Goal: Task Accomplishment & Management: Manage account settings

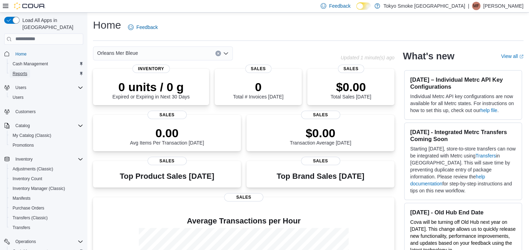
click at [12, 70] on link "Reports" at bounding box center [20, 74] width 20 height 8
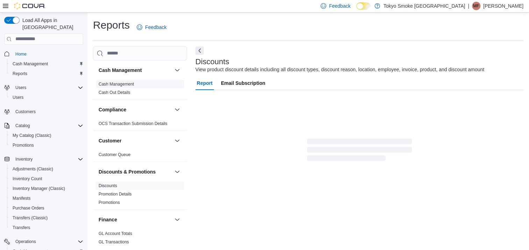
click at [126, 83] on link "Cash Management" at bounding box center [116, 84] width 35 height 5
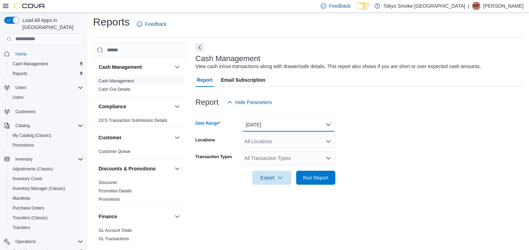
click at [282, 122] on button "Today" at bounding box center [289, 125] width 94 height 14
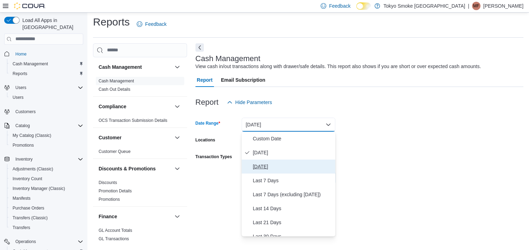
click at [272, 168] on span "Yesterday" at bounding box center [293, 167] width 80 height 8
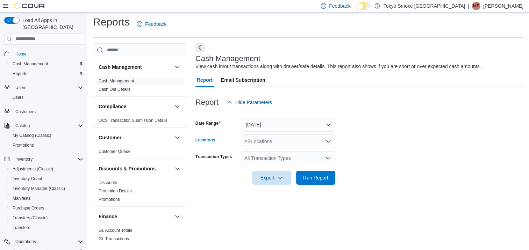
click at [277, 146] on div "All Locations" at bounding box center [289, 142] width 94 height 14
type input "***"
click at [277, 153] on span "Orleans Mer Bleue" at bounding box center [280, 153] width 41 height 7
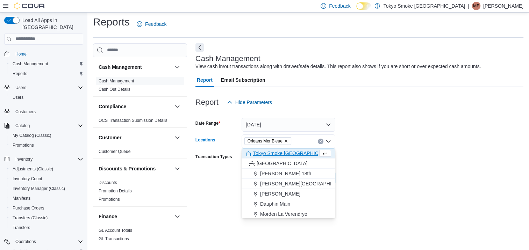
click at [381, 151] on form "Date Range Yesterday Locations Orleans Mer Bleue Combo box. Selected. Orleans M…" at bounding box center [360, 147] width 328 height 76
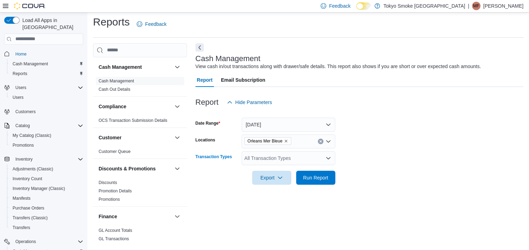
click at [316, 164] on div "All Transaction Types" at bounding box center [289, 158] width 94 height 14
type input "***"
click at [286, 172] on span "Transfer Cash" at bounding box center [288, 170] width 85 height 7
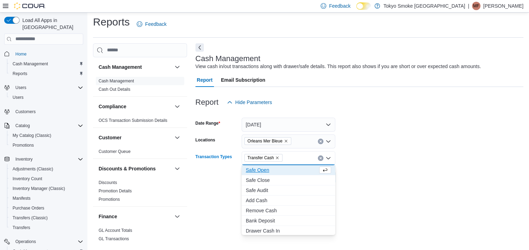
drag, startPoint x: 385, startPoint y: 177, endPoint x: 322, endPoint y: 177, distance: 63.3
click at [385, 177] on form "Date Range Yesterday Locations Orleans Mer Bleue Transaction Types Transfer Cas…" at bounding box center [360, 147] width 328 height 76
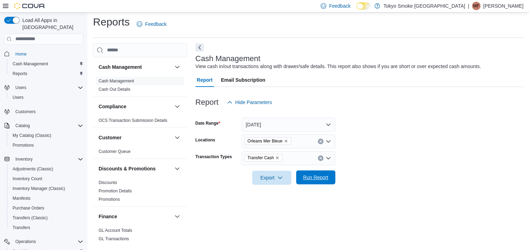
click at [318, 177] on span "Run Report" at bounding box center [315, 177] width 25 height 7
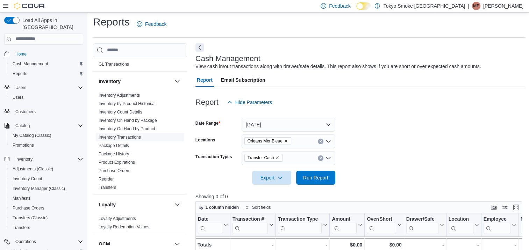
scroll to position [385, 0]
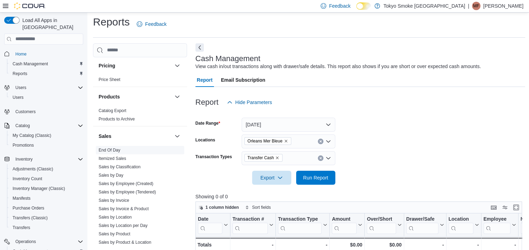
click at [116, 149] on link "End Of Day" at bounding box center [110, 150] width 22 height 5
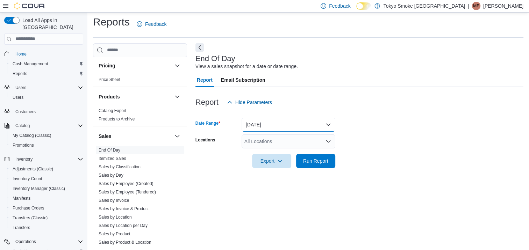
click at [284, 124] on button "Today" at bounding box center [289, 125] width 94 height 14
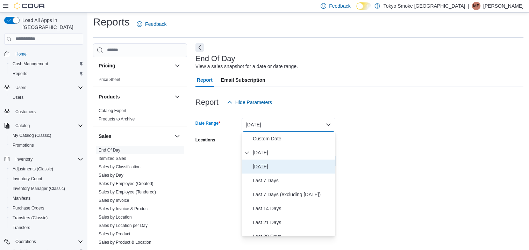
click at [270, 166] on span "Yesterday" at bounding box center [293, 167] width 80 height 8
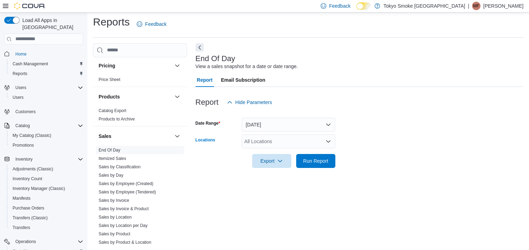
click at [281, 142] on div "All Locations" at bounding box center [289, 142] width 94 height 14
type input "***"
click at [266, 151] on span "Orleans Mer Bleue" at bounding box center [280, 153] width 41 height 7
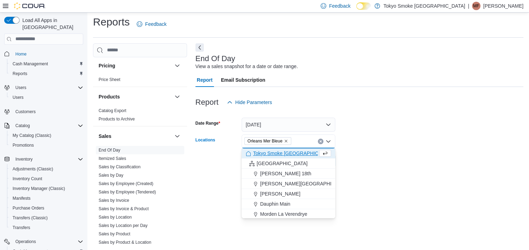
click at [445, 150] on div at bounding box center [360, 152] width 328 height 6
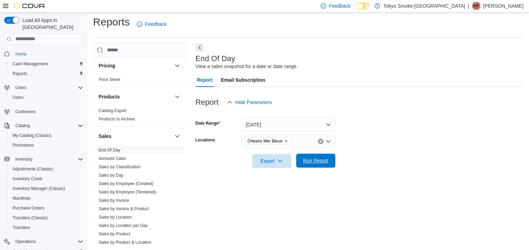
click at [325, 156] on span "Run Report" at bounding box center [315, 161] width 31 height 14
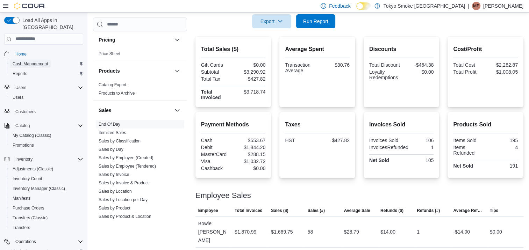
click at [25, 61] on span "Cash Management" at bounding box center [30, 64] width 35 height 6
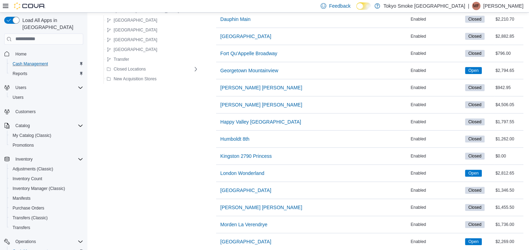
scroll to position [315, 0]
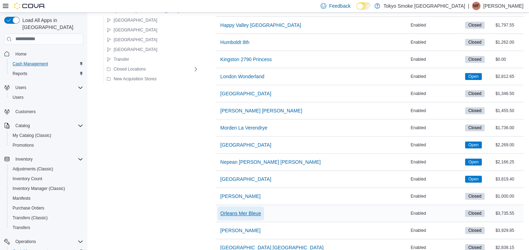
click at [228, 208] on span "Orleans Mer Bleue" at bounding box center [240, 214] width 41 height 14
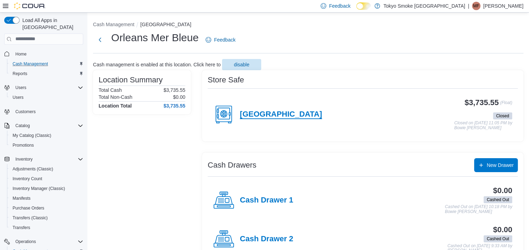
click at [255, 118] on h4 "Orleans" at bounding box center [281, 114] width 82 height 9
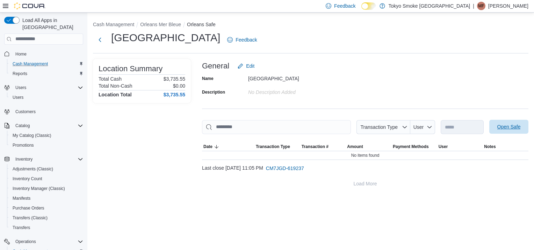
click at [511, 125] on span "Open Safe" at bounding box center [509, 126] width 23 height 7
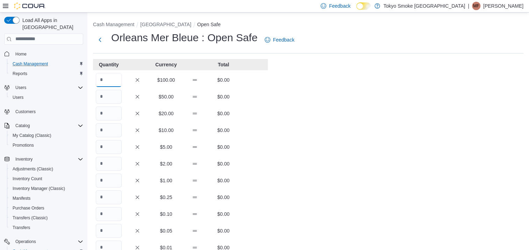
click at [111, 78] on input "Quantity" at bounding box center [109, 80] width 26 height 14
type input "*"
type input "**"
type input "*"
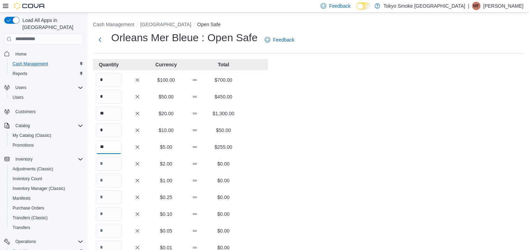
type input "**"
type input "***"
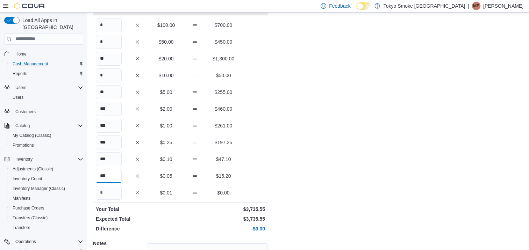
scroll to position [127, 0]
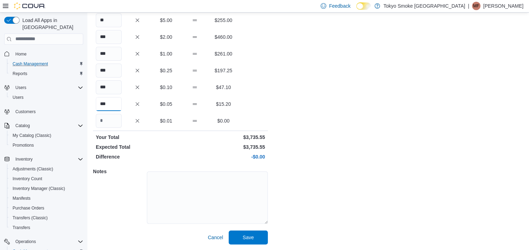
type input "***"
click at [306, 143] on div "Cash Management Orleans Open Safe Orleans Mer Bleue : Open Safe Feedback Quanti…" at bounding box center [308, 68] width 442 height 365
click at [248, 236] on span "Save" at bounding box center [248, 237] width 11 height 7
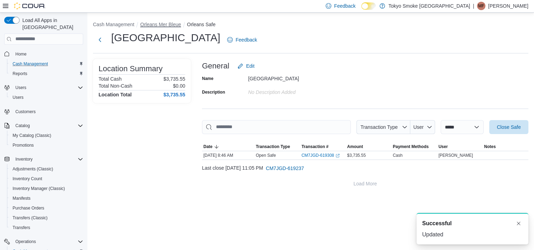
click at [171, 22] on button "Orleans Mer Bleue" at bounding box center [160, 25] width 41 height 6
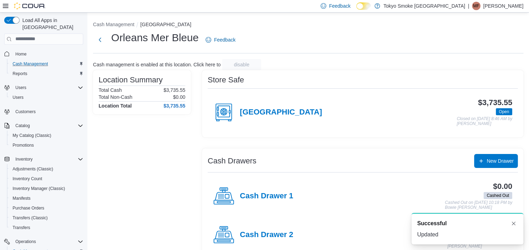
scroll to position [93, 0]
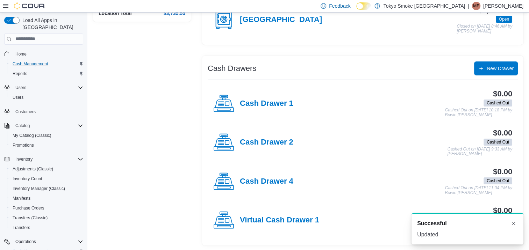
click at [269, 94] on div "Cash Drawer 1" at bounding box center [253, 103] width 80 height 21
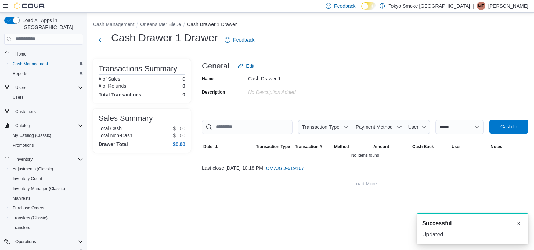
click at [494, 122] on span "Cash In" at bounding box center [509, 127] width 31 height 14
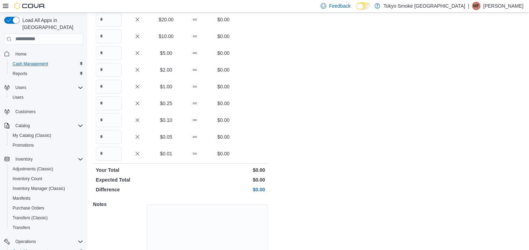
scroll to position [127, 0]
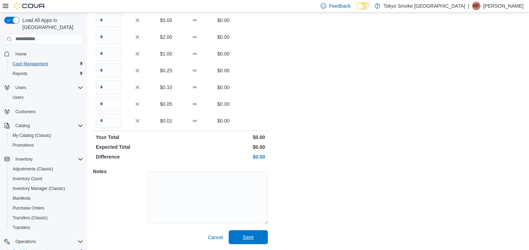
click at [257, 233] on span "Save" at bounding box center [248, 238] width 31 height 14
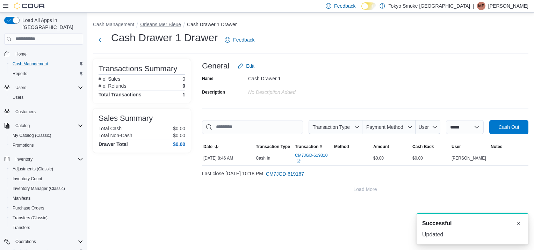
click at [168, 22] on button "Orleans Mer Bleue" at bounding box center [160, 25] width 41 height 6
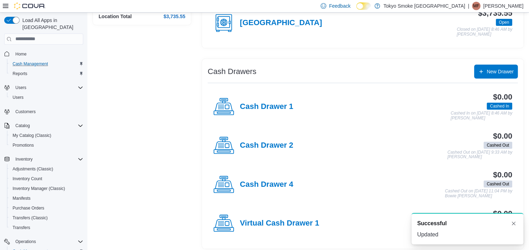
scroll to position [93, 0]
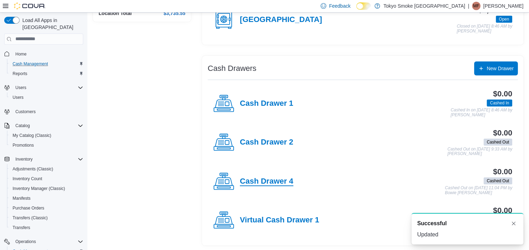
click at [266, 179] on h4 "Cash Drawer 4" at bounding box center [267, 181] width 54 height 9
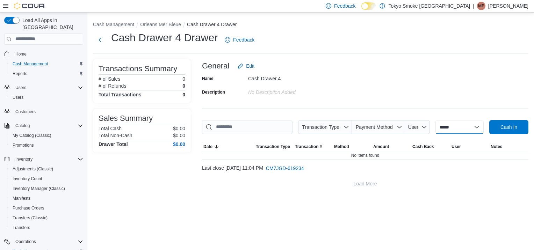
click at [452, 129] on select "**********" at bounding box center [460, 127] width 48 height 14
click at [449, 108] on div "**********" at bounding box center [365, 125] width 327 height 132
click at [499, 125] on span "Cash In" at bounding box center [509, 127] width 31 height 14
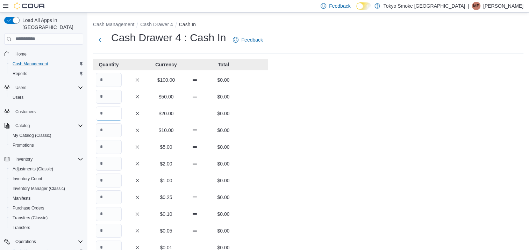
click at [108, 113] on input "Quantity" at bounding box center [109, 114] width 26 height 14
type input "*"
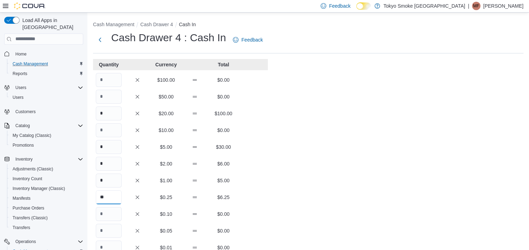
type input "**"
click at [328, 151] on div "Cash Management Cash Drawer 4 Cash In Cash Drawer 4 : Cash In Feedback Quantity…" at bounding box center [308, 195] width 442 height 365
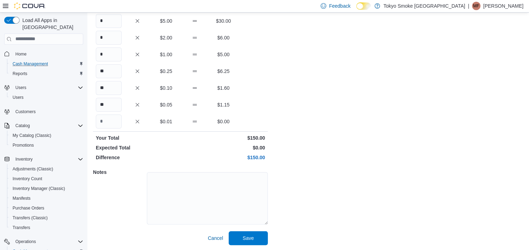
scroll to position [127, 0]
click at [238, 242] on span "Save" at bounding box center [248, 238] width 31 height 14
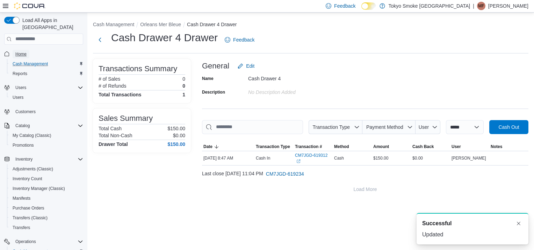
click at [14, 50] on link "Home" at bounding box center [21, 54] width 17 height 8
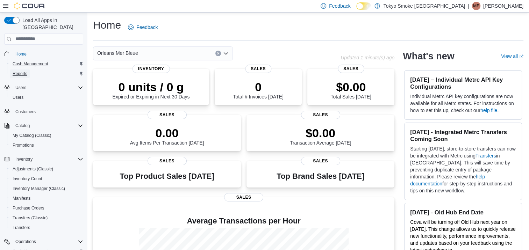
click at [27, 71] on span "Reports" at bounding box center [20, 74] width 15 height 6
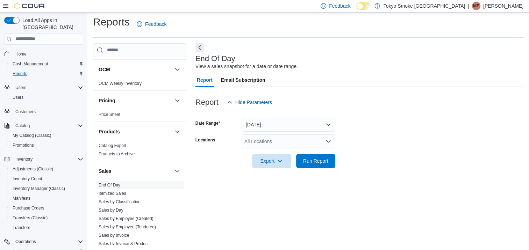
scroll to position [452, 0]
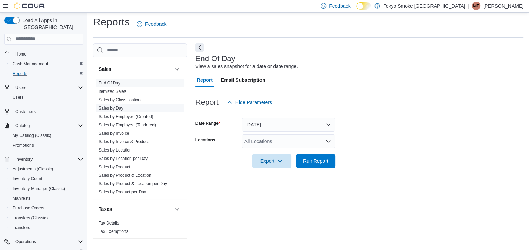
click at [116, 106] on link "Sales by Day" at bounding box center [111, 108] width 25 height 5
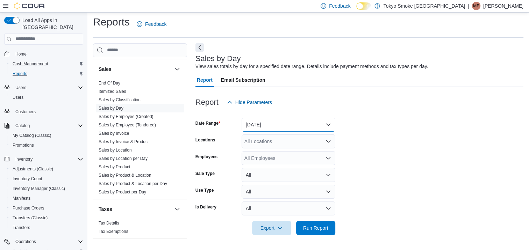
click at [308, 125] on button "Yesterday" at bounding box center [289, 125] width 94 height 14
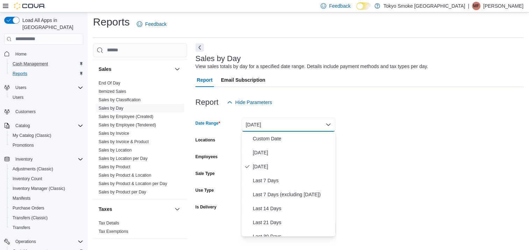
click at [425, 125] on form "Date Range Yesterday Locations All Locations Employees All Employees Sale Type …" at bounding box center [360, 172] width 328 height 126
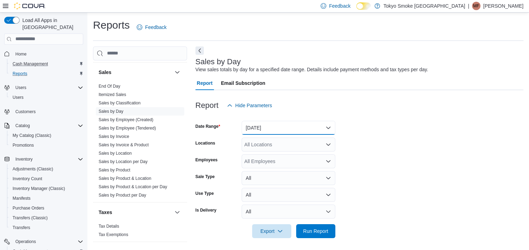
click at [291, 123] on button "Yesterday" at bounding box center [289, 128] width 94 height 14
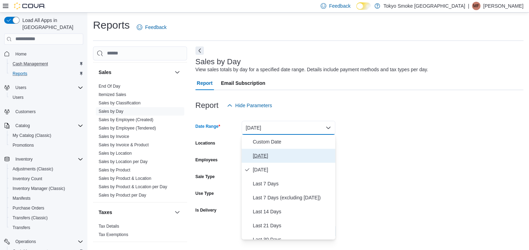
drag, startPoint x: 289, startPoint y: 153, endPoint x: 302, endPoint y: 153, distance: 13.3
click at [289, 153] on span "Today" at bounding box center [293, 156] width 80 height 8
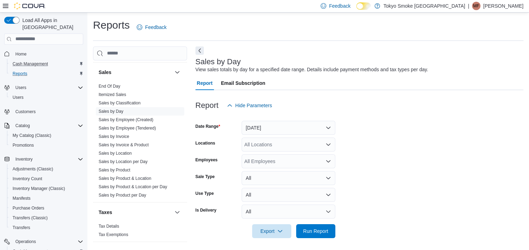
click at [418, 148] on form "Date Range Today Locations All Locations Employees All Employees Sale Type All …" at bounding box center [360, 176] width 328 height 126
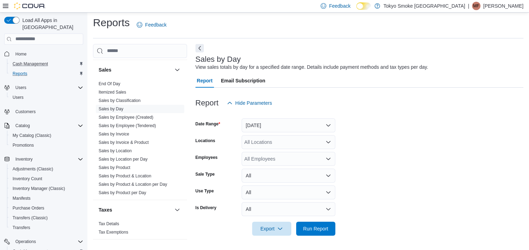
scroll to position [3, 0]
click at [270, 141] on div "All Locations" at bounding box center [289, 142] width 94 height 14
click at [256, 114] on div at bounding box center [360, 113] width 328 height 8
click at [120, 150] on link "Sales by Location" at bounding box center [115, 150] width 33 height 5
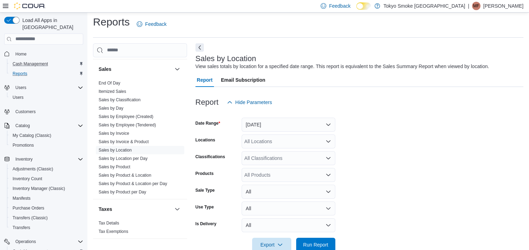
scroll to position [16, 0]
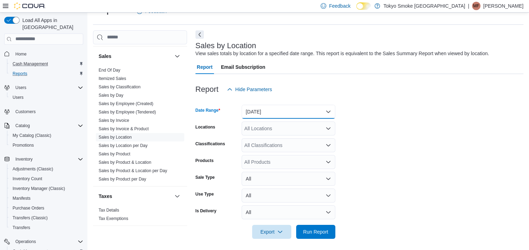
click at [280, 112] on button "Yesterday" at bounding box center [289, 112] width 94 height 14
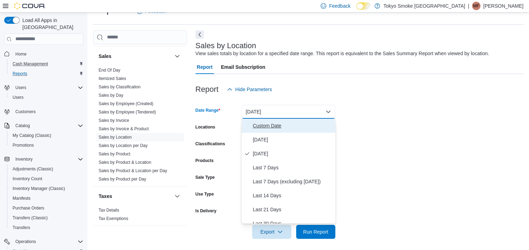
click at [272, 125] on span "Custom Date" at bounding box center [293, 126] width 80 height 8
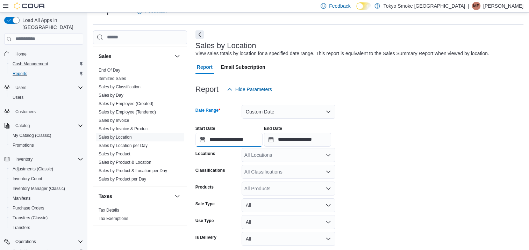
click at [241, 141] on input "**********" at bounding box center [229, 140] width 67 height 14
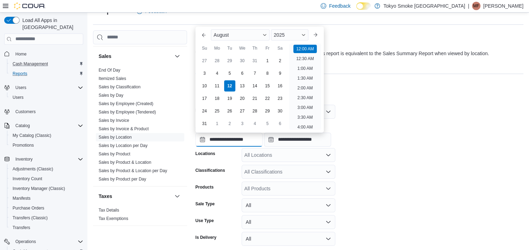
scroll to position [22, 0]
click at [374, 132] on div "**********" at bounding box center [360, 133] width 328 height 27
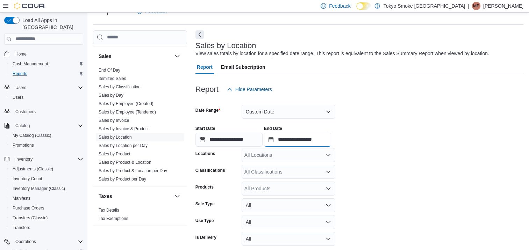
click at [318, 139] on input "**********" at bounding box center [297, 140] width 67 height 14
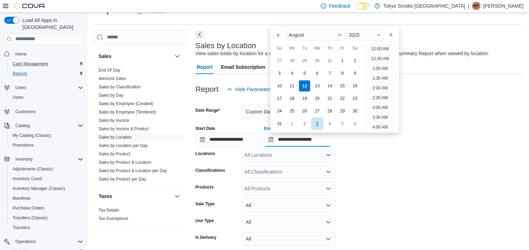
scroll to position [385, 0]
click at [360, 73] on div "9" at bounding box center [355, 73] width 12 height 12
type input "**********"
click at [459, 160] on form "**********" at bounding box center [360, 181] width 328 height 169
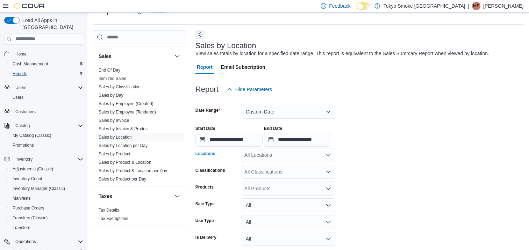
click at [310, 155] on div "All Locations" at bounding box center [289, 155] width 94 height 14
type input "***"
click at [298, 169] on span "Orleans Mer Bleue" at bounding box center [280, 167] width 41 height 7
click at [436, 164] on form "**********" at bounding box center [360, 181] width 328 height 169
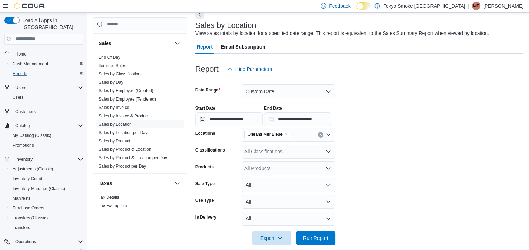
scroll to position [45, 0]
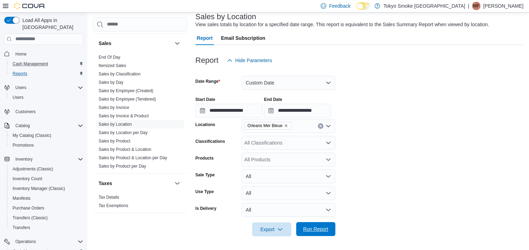
click at [319, 229] on span "Run Report" at bounding box center [315, 229] width 25 height 7
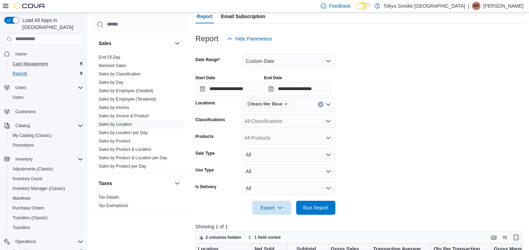
scroll to position [66, 0]
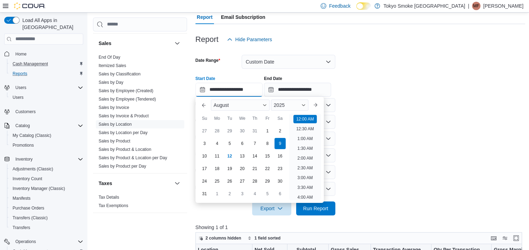
click at [220, 88] on input "**********" at bounding box center [229, 90] width 67 height 14
click at [201, 159] on div "10" at bounding box center [204, 156] width 12 height 12
type input "**********"
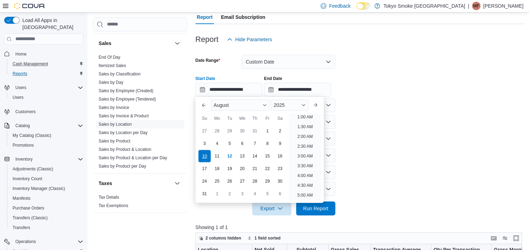
scroll to position [1, 0]
click at [321, 205] on span "Run Report" at bounding box center [315, 208] width 31 height 14
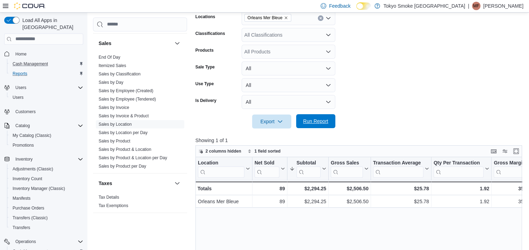
scroll to position [136, 0]
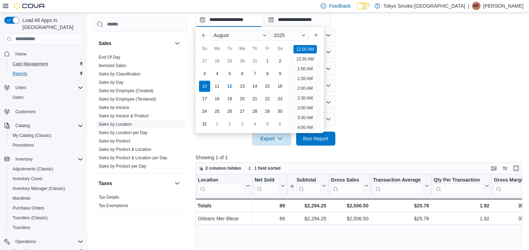
click at [225, 19] on input "**********" at bounding box center [229, 20] width 67 height 14
click at [218, 84] on div "11" at bounding box center [217, 86] width 12 height 12
type input "**********"
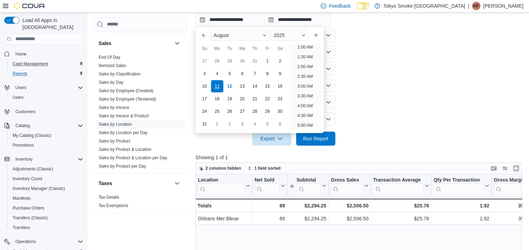
scroll to position [1, 0]
click at [310, 140] on span "Run Report" at bounding box center [315, 138] width 25 height 7
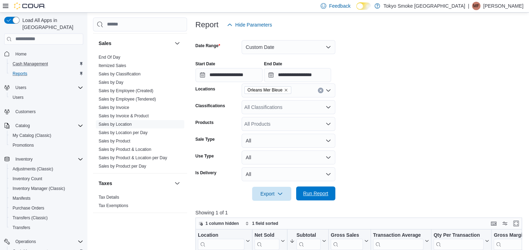
scroll to position [80, 0]
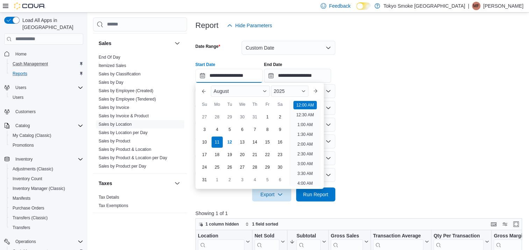
click at [235, 69] on input "**********" at bounding box center [229, 76] width 67 height 14
click at [270, 119] on div "1" at bounding box center [267, 117] width 12 height 12
type input "**********"
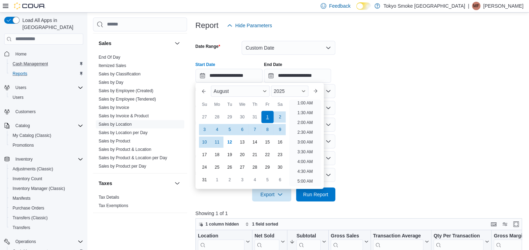
scroll to position [1, 0]
click at [311, 197] on span "Run Report" at bounding box center [315, 194] width 25 height 7
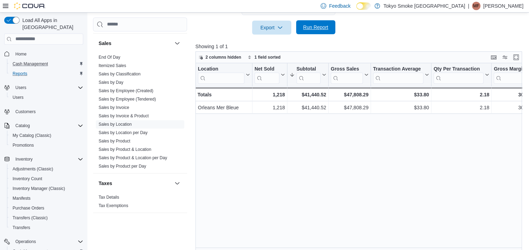
scroll to position [248, 0]
click at [133, 97] on link "Sales by Employee (Tendered)" at bounding box center [127, 99] width 57 height 5
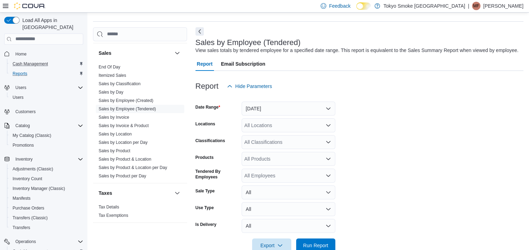
scroll to position [16, 0]
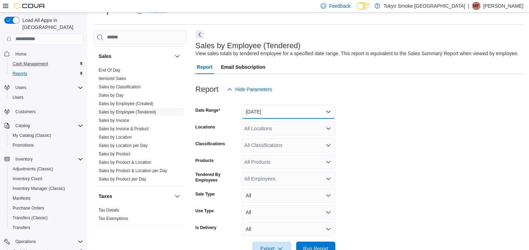
click at [268, 110] on button "Yesterday" at bounding box center [289, 112] width 94 height 14
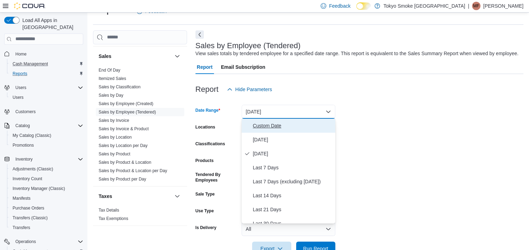
click at [280, 123] on span "Custom Date" at bounding box center [293, 126] width 80 height 8
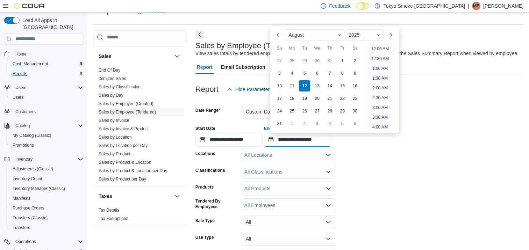
click at [306, 143] on input "**********" at bounding box center [297, 140] width 67 height 14
click at [359, 73] on div "9" at bounding box center [355, 73] width 12 height 12
type input "**********"
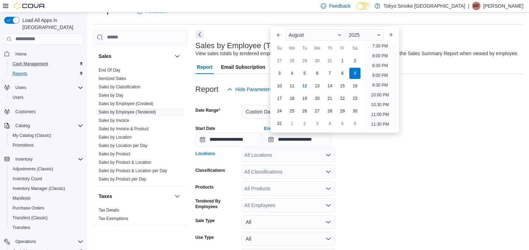
click at [270, 157] on div "All Locations" at bounding box center [289, 155] width 94 height 14
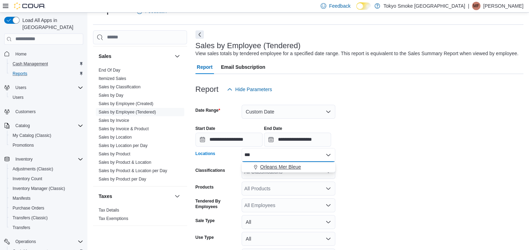
type input "***"
click at [271, 168] on span "Orleans Mer Bleue" at bounding box center [280, 167] width 41 height 7
click at [392, 172] on form "**********" at bounding box center [360, 190] width 328 height 186
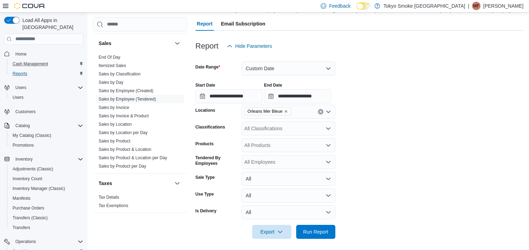
scroll to position [62, 0]
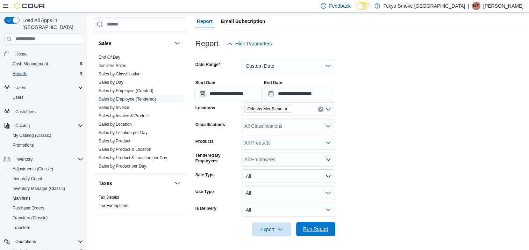
click at [313, 228] on span "Run Report" at bounding box center [315, 229] width 25 height 7
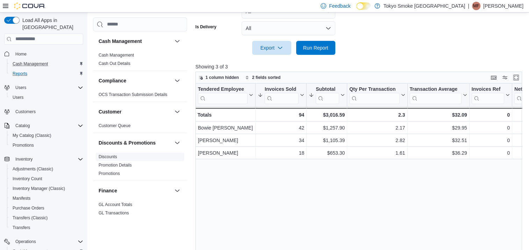
click at [107, 157] on link "Discounts" at bounding box center [108, 157] width 19 height 5
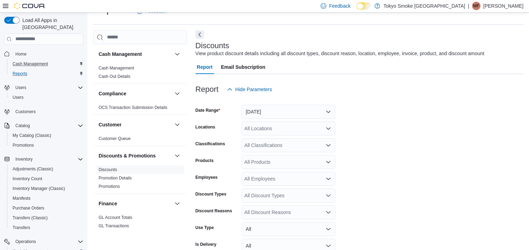
scroll to position [51, 0]
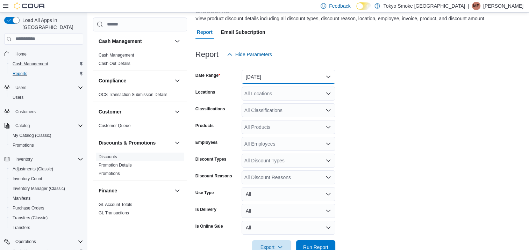
click at [306, 77] on button "Yesterday" at bounding box center [289, 77] width 94 height 14
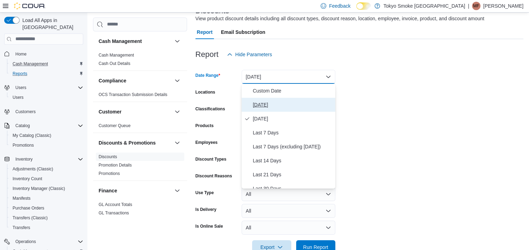
click at [281, 98] on button "Today" at bounding box center [289, 105] width 94 height 14
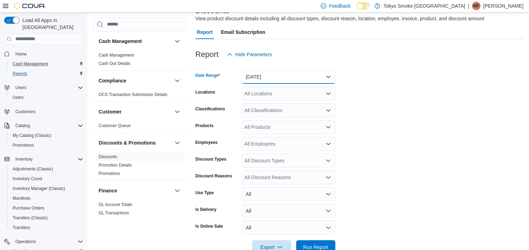
click at [285, 82] on button "Today" at bounding box center [289, 77] width 94 height 14
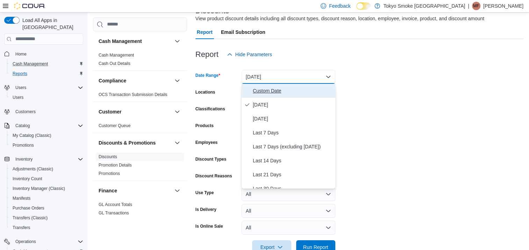
click at [284, 89] on span "Custom Date" at bounding box center [293, 91] width 80 height 8
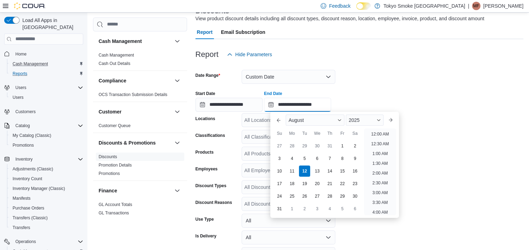
click at [316, 104] on input "**********" at bounding box center [297, 105] width 67 height 14
click at [354, 159] on div "9" at bounding box center [355, 159] width 12 height 12
type input "**********"
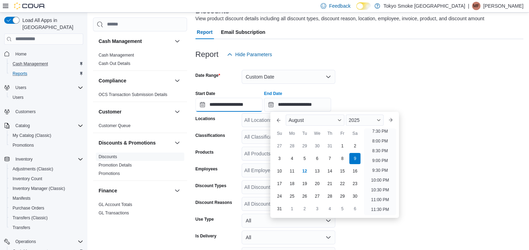
click at [248, 108] on input "**********" at bounding box center [229, 105] width 67 height 14
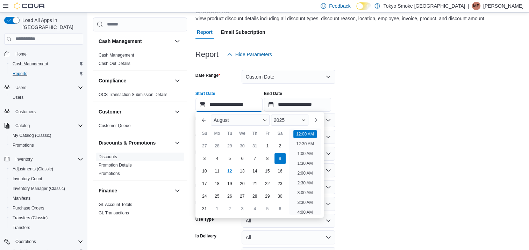
scroll to position [22, 0]
click at [205, 161] on div "3" at bounding box center [204, 159] width 12 height 12
type input "**********"
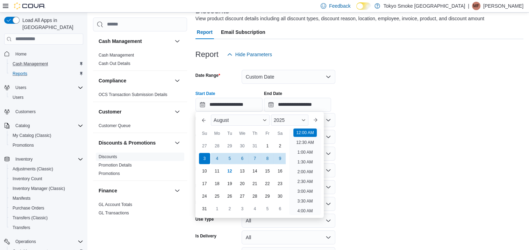
click at [446, 145] on form "**********" at bounding box center [360, 172] width 328 height 220
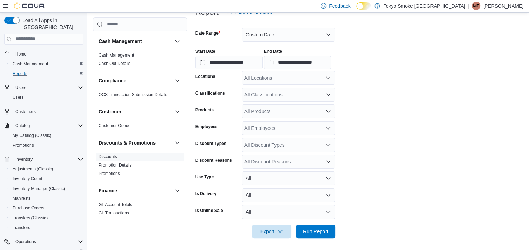
scroll to position [95, 0]
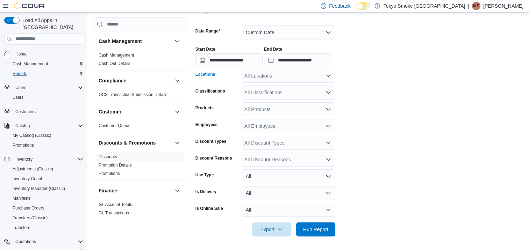
click at [278, 80] on div "All Locations" at bounding box center [289, 76] width 94 height 14
type input "***"
click at [280, 90] on span "Orleans Mer Bleue" at bounding box center [280, 87] width 41 height 7
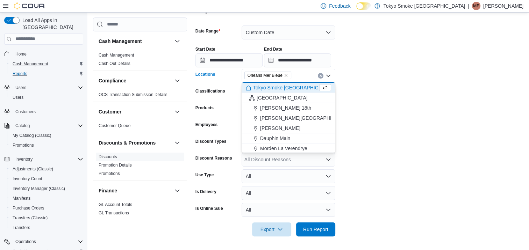
drag, startPoint x: 467, startPoint y: 85, endPoint x: 414, endPoint y: 92, distance: 53.2
click at [466, 85] on form "**********" at bounding box center [360, 127] width 328 height 220
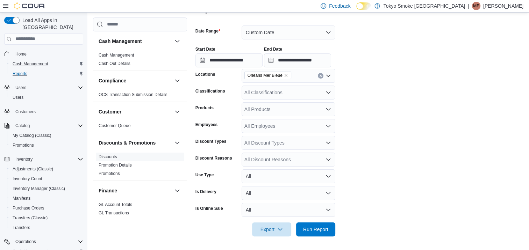
click at [298, 155] on div "All Discount Reasons" at bounding box center [289, 160] width 94 height 14
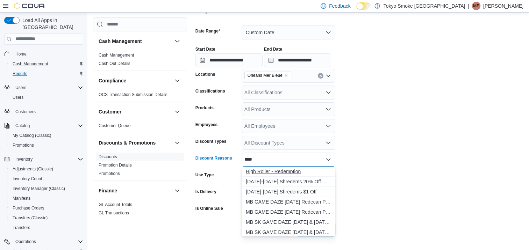
type input "****"
click at [289, 171] on span "High Roller - Redemption" at bounding box center [288, 171] width 85 height 7
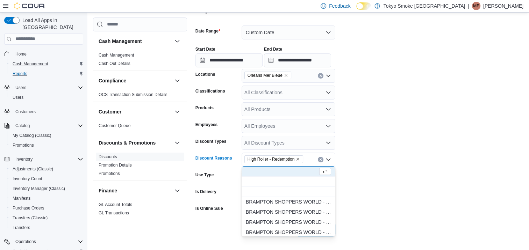
click at [405, 144] on form "**********" at bounding box center [360, 127] width 328 height 220
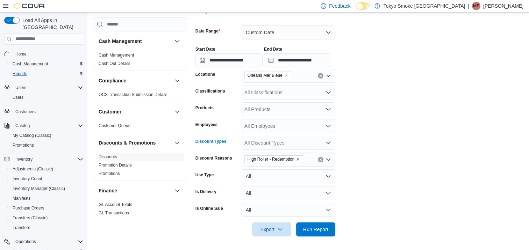
click at [265, 143] on div "All Discount Types" at bounding box center [289, 143] width 94 height 14
type input "*"
click at [260, 155] on span "Manual" at bounding box center [288, 154] width 85 height 7
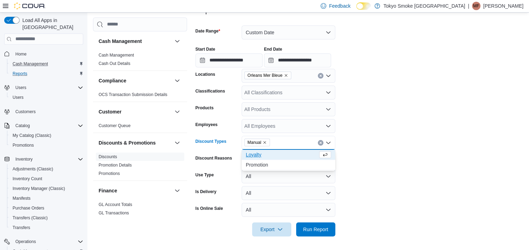
click at [433, 129] on form "**********" at bounding box center [360, 127] width 328 height 220
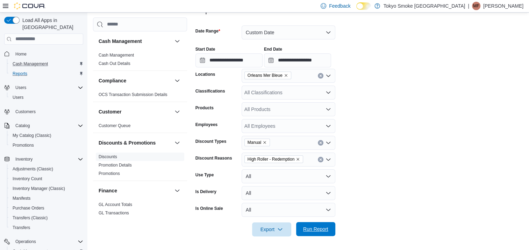
click at [329, 225] on span "Run Report" at bounding box center [315, 229] width 31 height 14
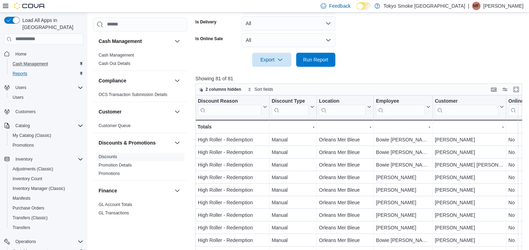
scroll to position [304, 0]
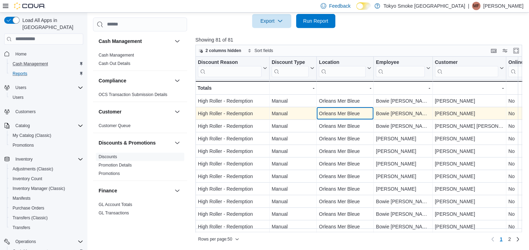
drag, startPoint x: 369, startPoint y: 114, endPoint x: 380, endPoint y: 113, distance: 11.0
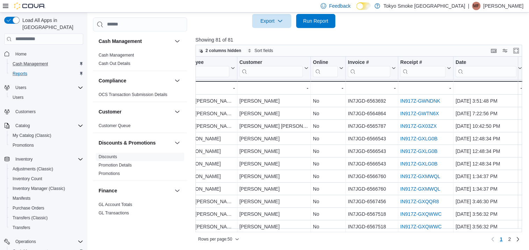
scroll to position [0, 208]
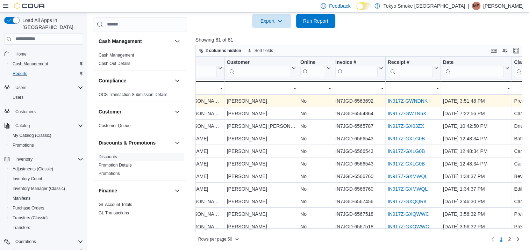
click at [407, 98] on link "IN917Z-GWNDNK" at bounding box center [408, 101] width 40 height 6
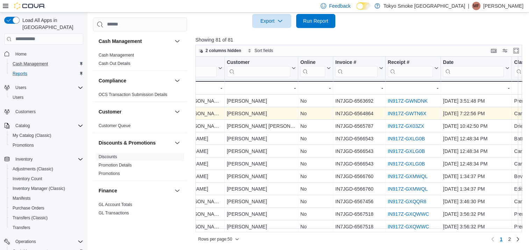
click at [403, 114] on link "IN917Z-GWTN6X" at bounding box center [407, 114] width 38 height 6
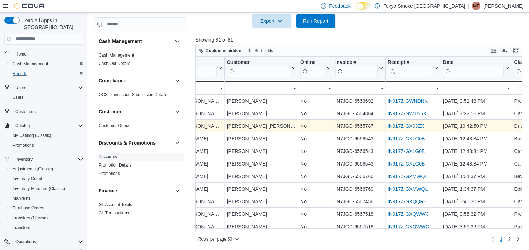
click at [400, 123] on link "IN917Z-GX03ZX" at bounding box center [406, 126] width 36 height 6
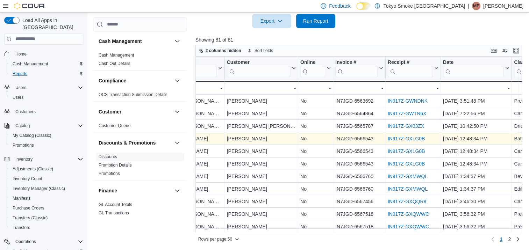
click at [396, 136] on link "IN917Z-GXLG0B" at bounding box center [406, 139] width 37 height 6
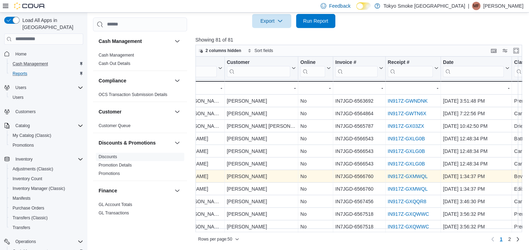
click at [394, 178] on link "IN917Z-GXMWQL" at bounding box center [408, 177] width 40 height 6
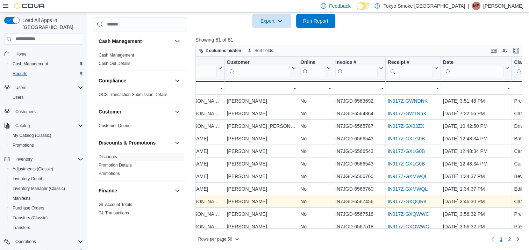
click at [395, 203] on link "IN917Z-GXQQR8" at bounding box center [407, 202] width 38 height 6
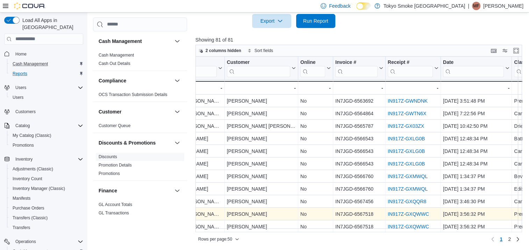
click at [396, 216] on link "IN917Z-GXQWWC" at bounding box center [408, 215] width 41 height 6
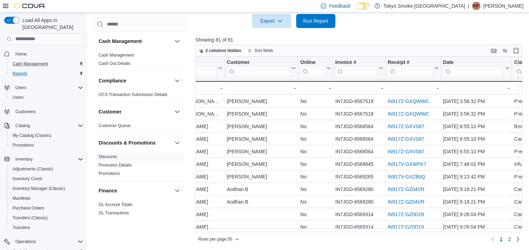
scroll to position [140, 208]
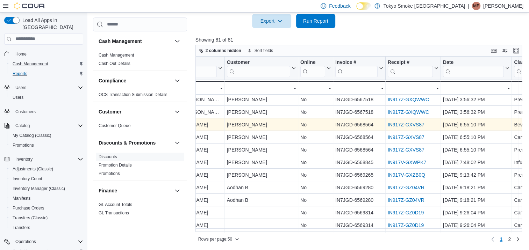
click at [404, 128] on div "IN917Z-GXVS87" at bounding box center [413, 125] width 51 height 8
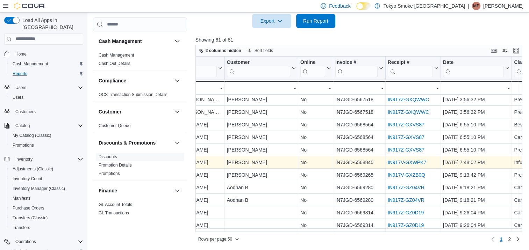
click at [403, 164] on link "IN917V-GXWPK7" at bounding box center [407, 163] width 39 height 6
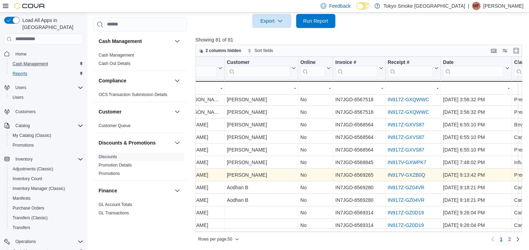
click at [403, 175] on link "IN917V-GXZB0Q" at bounding box center [406, 175] width 37 height 6
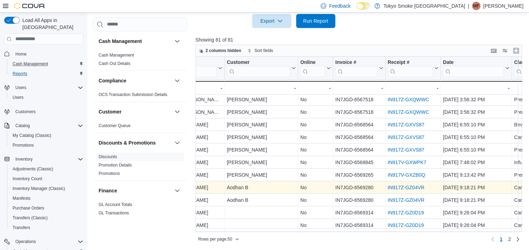
click at [403, 187] on link "IN917Z-GZ04VR" at bounding box center [406, 188] width 37 height 6
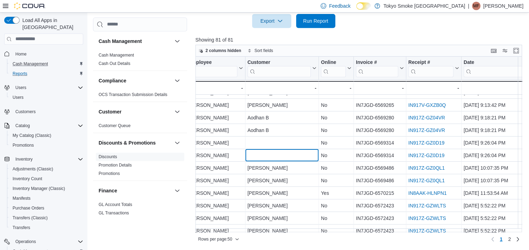
scroll to position [210, 199]
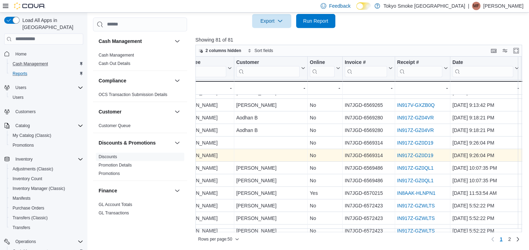
click at [412, 154] on link "IN917Z-GZ0D19" at bounding box center [415, 156] width 36 height 6
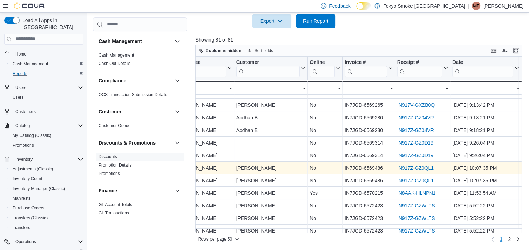
click at [409, 169] on link "IN917Z-GZ0QL1" at bounding box center [415, 168] width 36 height 6
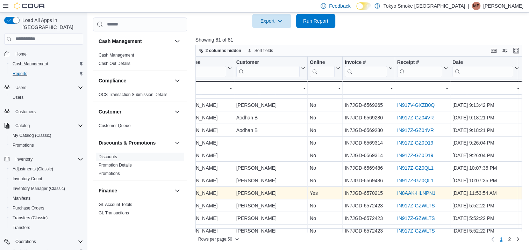
click at [406, 193] on link "IN8AAK-HLNPN1" at bounding box center [416, 194] width 38 height 6
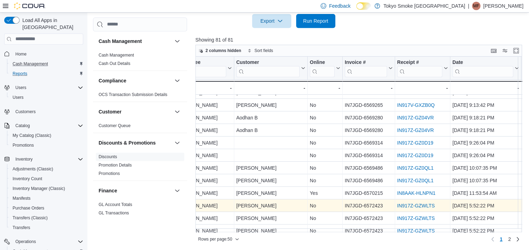
click at [405, 205] on link "IN917Z-GZWLTS" at bounding box center [416, 206] width 38 height 6
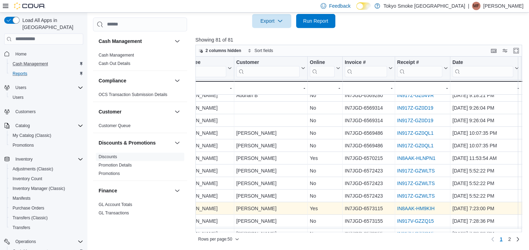
click at [417, 208] on link "IN8AAK-HM9KIH" at bounding box center [415, 209] width 37 height 6
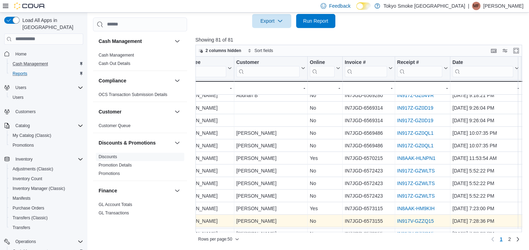
click at [418, 221] on link "IN917V-GZZQ15" at bounding box center [415, 222] width 37 height 6
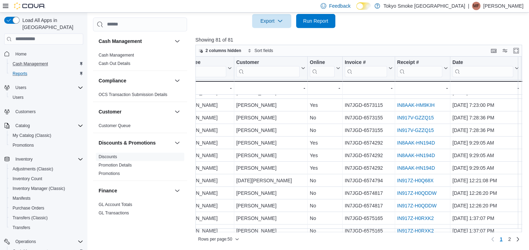
scroll to position [350, 199]
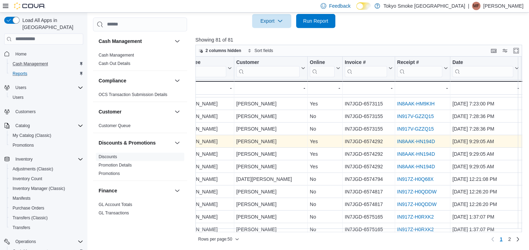
click at [416, 141] on link "IN8AAK-HN194D" at bounding box center [416, 142] width 38 height 6
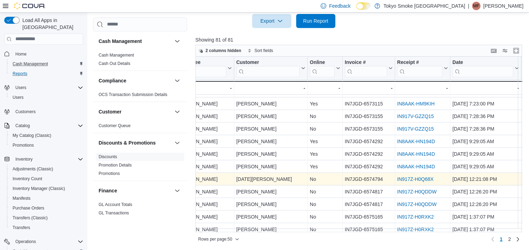
click at [407, 179] on link "IN917Z-H0Q68X" at bounding box center [415, 180] width 36 height 6
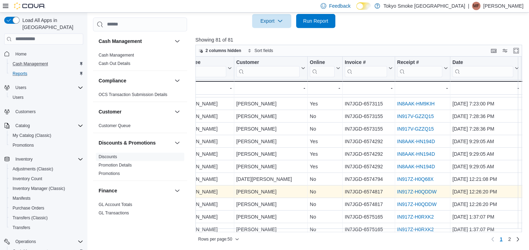
click at [408, 189] on link "IN917Z-H0QDDW" at bounding box center [417, 192] width 40 height 6
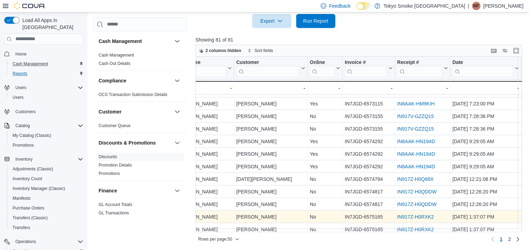
click at [409, 217] on link "IN917Z-H0RXK2" at bounding box center [415, 217] width 37 height 6
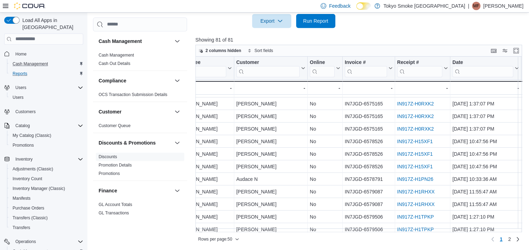
scroll to position [490, 199]
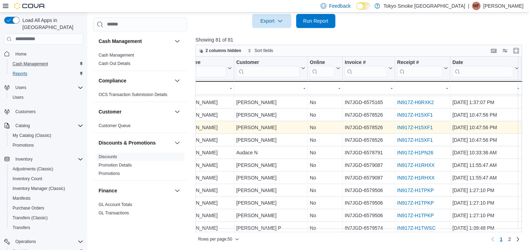
click at [414, 127] on link "IN917Z-H15XF1" at bounding box center [415, 128] width 36 height 6
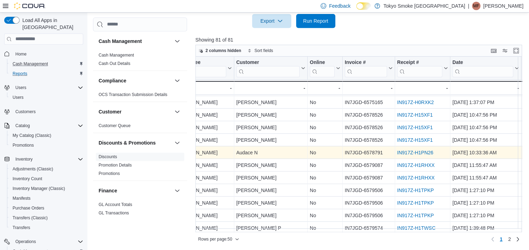
click at [412, 152] on link "IN917Z-H1PN26" at bounding box center [415, 153] width 36 height 6
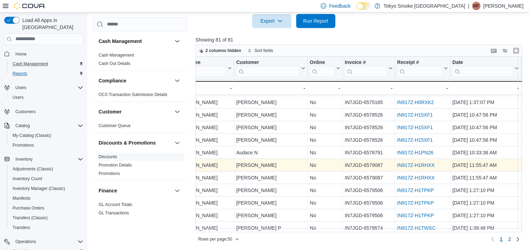
click at [411, 166] on link "IN917Z-H1RHXX" at bounding box center [415, 166] width 37 height 6
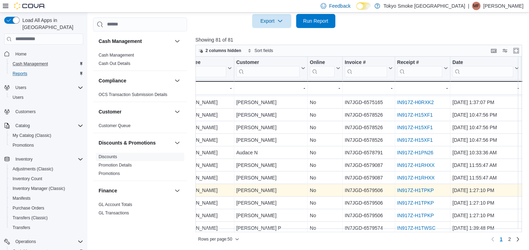
click at [410, 190] on link "IN917Z-H1TPKP" at bounding box center [415, 191] width 37 height 6
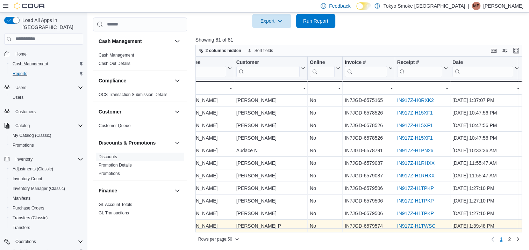
click at [411, 224] on link "IN917Z-H1TWSC" at bounding box center [416, 227] width 38 height 6
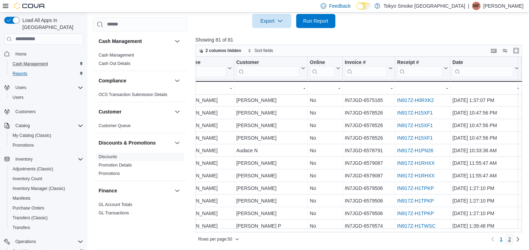
click at [511, 238] on span "2" at bounding box center [509, 239] width 3 height 7
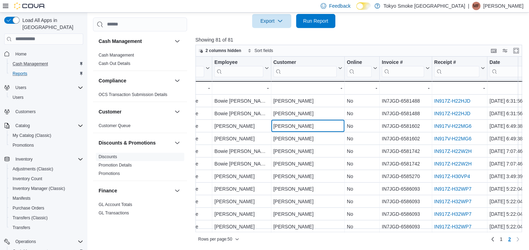
scroll to position [0, 169]
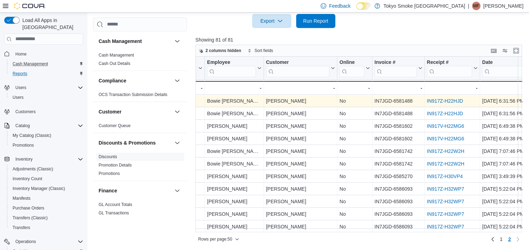
click at [453, 101] on link "IN917Z-H22HJD" at bounding box center [445, 101] width 36 height 6
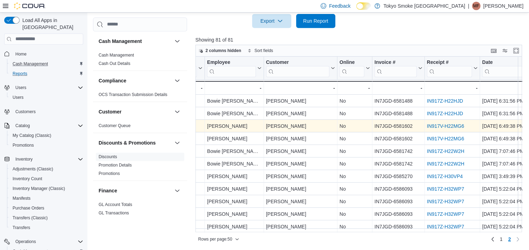
click at [446, 126] on link "IN917V-H22MG6" at bounding box center [445, 126] width 37 height 6
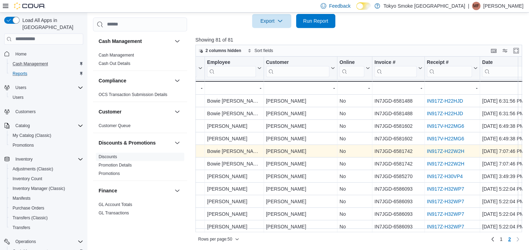
click at [435, 152] on link "IN917Z-H22W2H" at bounding box center [445, 152] width 37 height 6
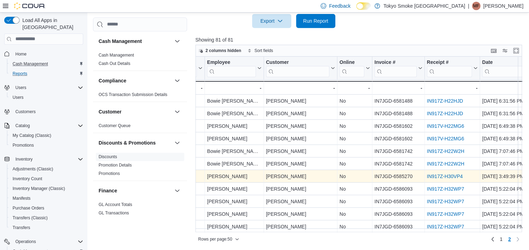
click at [435, 175] on link "IN917Z-H30VP4" at bounding box center [445, 177] width 36 height 6
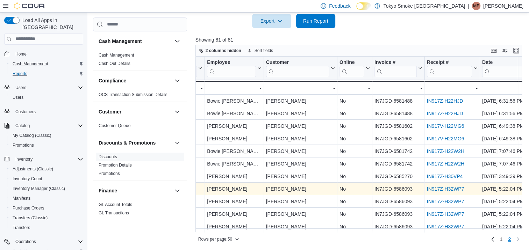
click at [435, 189] on link "IN917Z-H32WP7" at bounding box center [445, 189] width 37 height 6
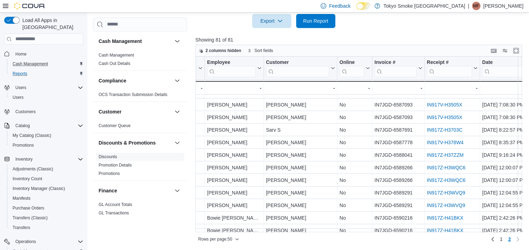
scroll to position [140, 169]
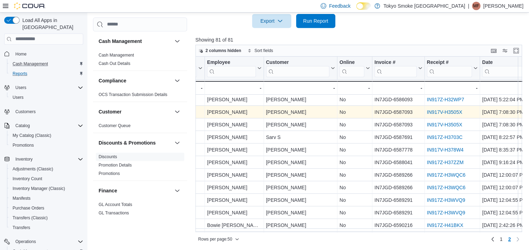
click at [445, 114] on link "IN917V-H3505X" at bounding box center [444, 112] width 35 height 6
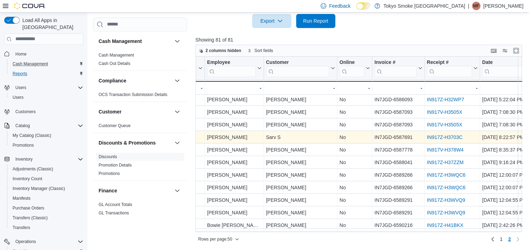
click at [443, 136] on link "IN917Z-H3703C" at bounding box center [445, 138] width 36 height 6
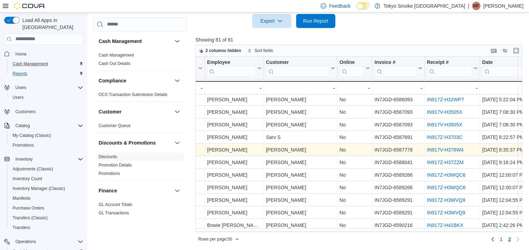
click at [440, 149] on link "IN917V-H378W4" at bounding box center [445, 150] width 37 height 6
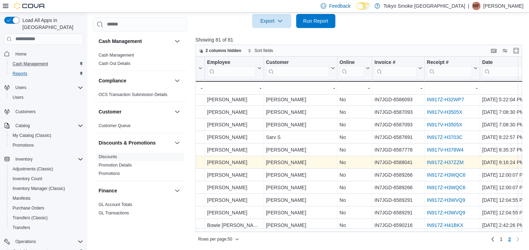
click at [437, 160] on link "IN917Z-H37ZZM" at bounding box center [445, 163] width 37 height 6
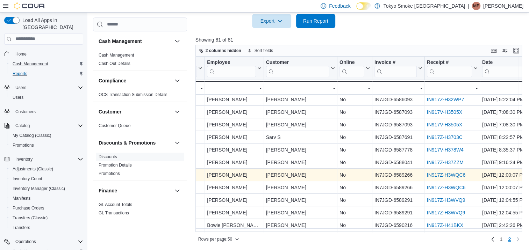
click at [436, 173] on link "IN917Z-H3WQC6" at bounding box center [446, 175] width 38 height 6
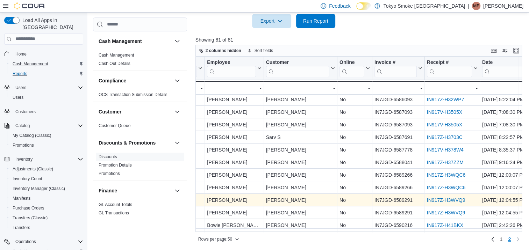
click at [440, 199] on link "IN917Z-H3WVQ9" at bounding box center [446, 201] width 38 height 6
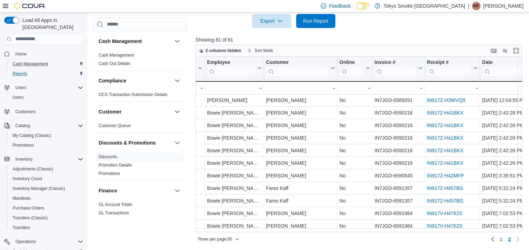
scroll to position [256, 169]
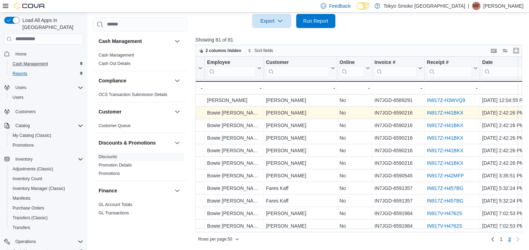
click at [446, 111] on link "IN917Z-H41BKX" at bounding box center [445, 113] width 36 height 6
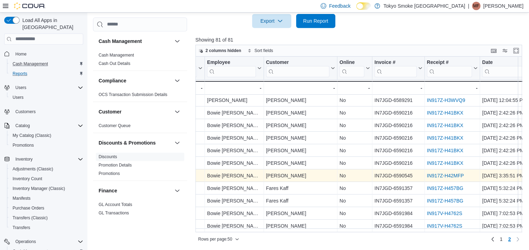
click at [434, 173] on link "IN917Z-H42MFP" at bounding box center [445, 176] width 37 height 6
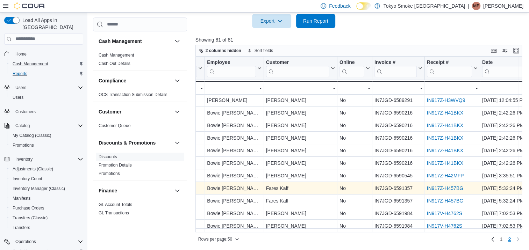
click at [437, 186] on link "IN917Z-H457BG" at bounding box center [445, 189] width 36 height 6
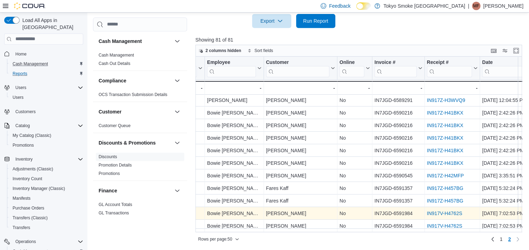
click at [435, 211] on link "IN917V-H4762S" at bounding box center [444, 214] width 35 height 6
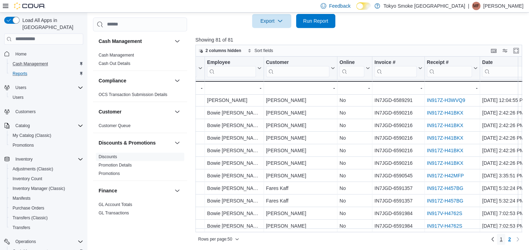
click at [505, 238] on link "1" at bounding box center [501, 239] width 8 height 11
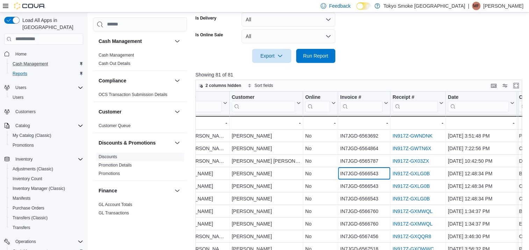
scroll to position [0, 173]
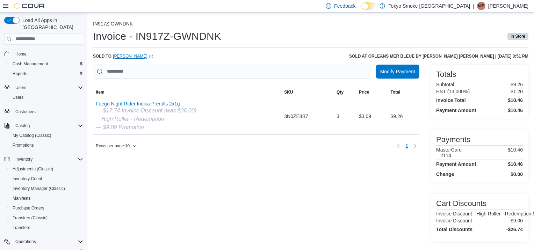
click at [119, 56] on link "Joyce A (opens in a new tab or window)" at bounding box center [133, 57] width 40 height 6
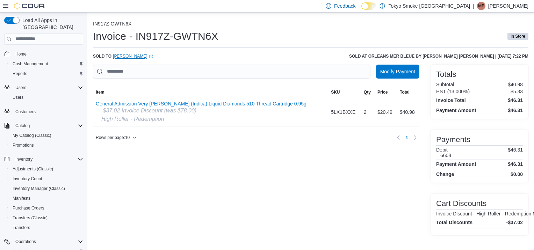
click at [125, 55] on link "Zach Tannous (opens in a new tab or window)" at bounding box center [133, 57] width 40 height 6
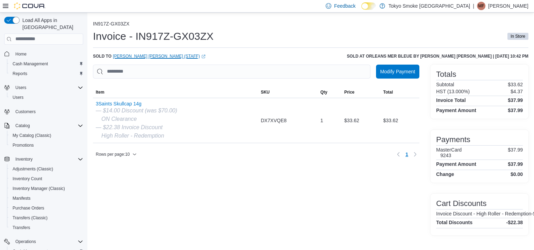
click at [130, 57] on link "Shakira Mcdermott (Staff) (opens in a new tab or window)" at bounding box center [159, 57] width 93 height 6
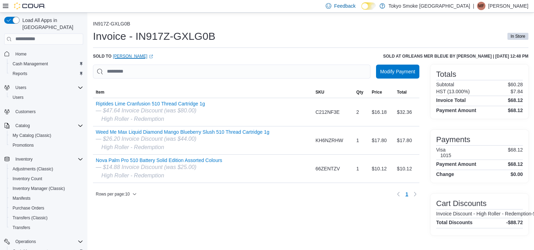
click at [119, 58] on link "[PERSON_NAME] (opens in a new tab or window)" at bounding box center [133, 57] width 40 height 6
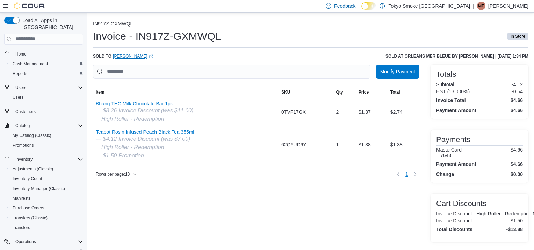
click at [133, 58] on link "Hemanth Lekkala (opens in a new tab or window)" at bounding box center [133, 57] width 40 height 6
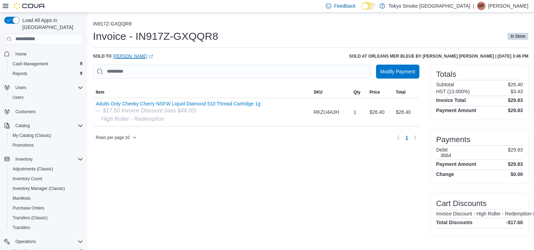
click at [123, 54] on link "Marie D (opens in a new tab or window)" at bounding box center [133, 57] width 40 height 6
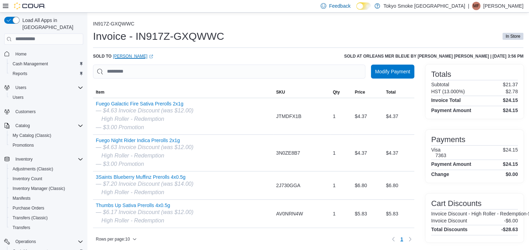
click at [121, 56] on link "Benoit Harris (opens in a new tab or window)" at bounding box center [133, 57] width 40 height 6
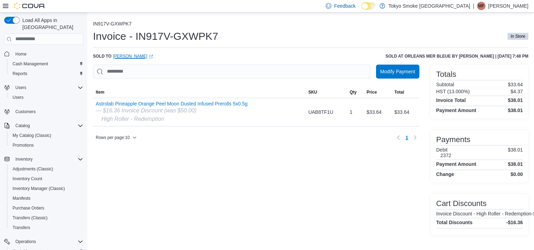
click at [127, 56] on link "[PERSON_NAME] (opens in a new tab or window)" at bounding box center [133, 57] width 40 height 6
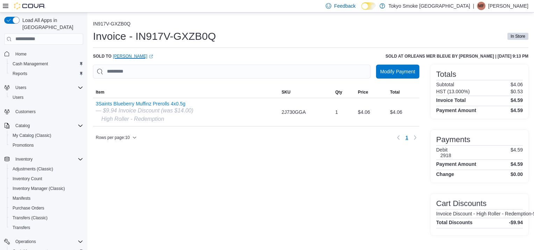
click at [119, 56] on link "[PERSON_NAME] (opens in a new tab or window)" at bounding box center [133, 57] width 40 height 6
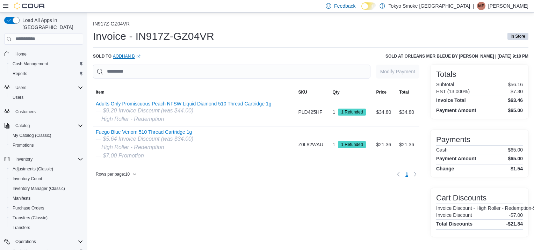
click at [121, 55] on link "Aodhan B (opens in a new tab or window)" at bounding box center [127, 57] width 28 height 6
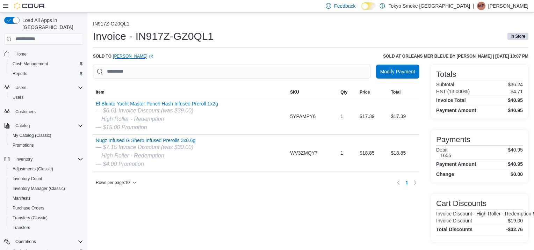
click at [123, 56] on link "[PERSON_NAME] (opens in a new tab or window)" at bounding box center [133, 57] width 40 height 6
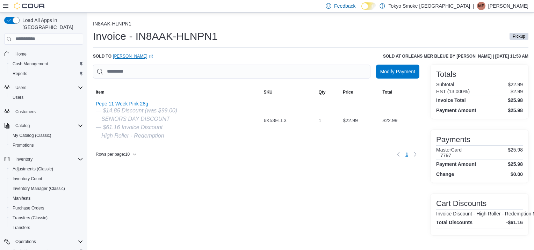
click at [132, 56] on link "[PERSON_NAME] (opens in a new tab or window)" at bounding box center [133, 57] width 40 height 6
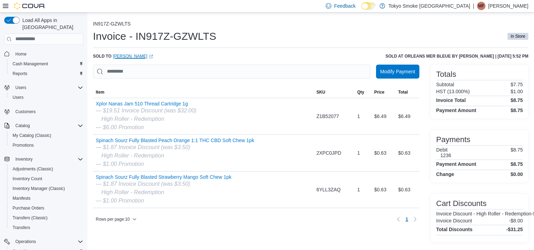
click at [146, 56] on link "[PERSON_NAME] (opens in a new tab or window)" at bounding box center [133, 57] width 40 height 6
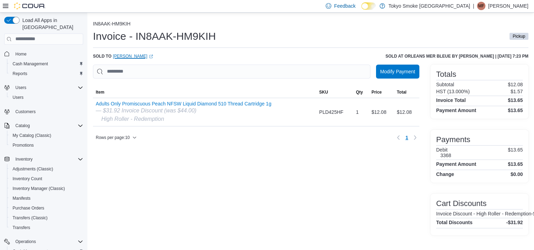
click at [134, 57] on link "Nicolas Carignan (opens in a new tab or window)" at bounding box center [133, 57] width 40 height 6
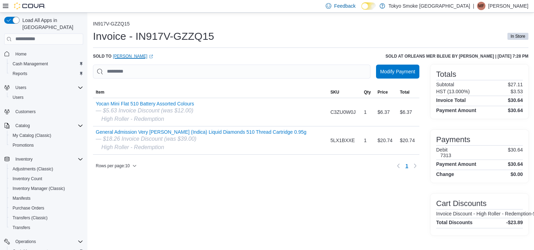
click at [129, 58] on link "[PERSON_NAME] (opens in a new tab or window)" at bounding box center [133, 57] width 40 height 6
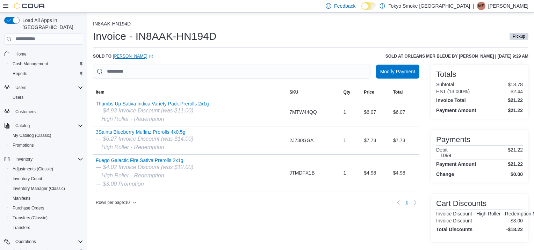
click at [130, 56] on link "Chris Rowsell (opens in a new tab or window)" at bounding box center [133, 57] width 40 height 6
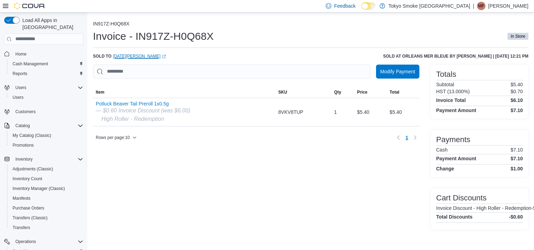
click at [125, 57] on link "[DATE][PERSON_NAME] (opens in a new tab or window)" at bounding box center [139, 57] width 53 height 6
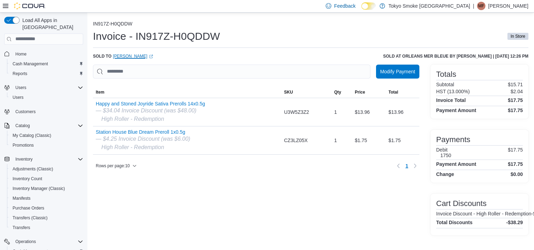
click at [132, 56] on link "Philippe Desbiens (opens in a new tab or window)" at bounding box center [133, 57] width 40 height 6
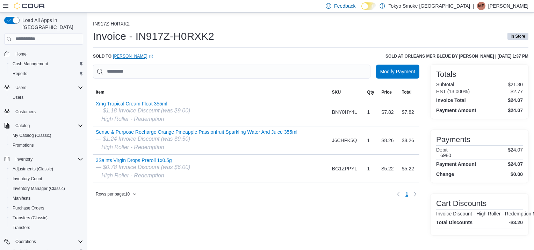
click at [136, 55] on link "Richard Exeter (opens in a new tab or window)" at bounding box center [133, 57] width 40 height 6
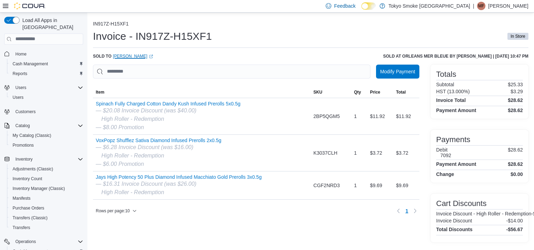
drag, startPoint x: 123, startPoint y: 55, endPoint x: 134, endPoint y: 49, distance: 13.0
click at [123, 55] on link "[PERSON_NAME] (opens in a new tab or window)" at bounding box center [133, 57] width 40 height 6
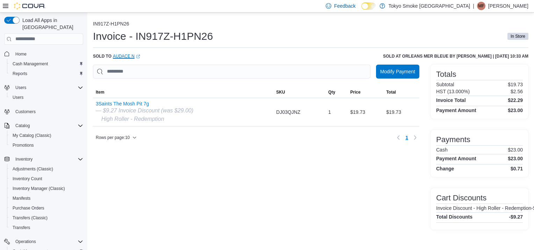
click at [127, 54] on link "Audace N (opens in a new tab or window)" at bounding box center [126, 57] width 27 height 6
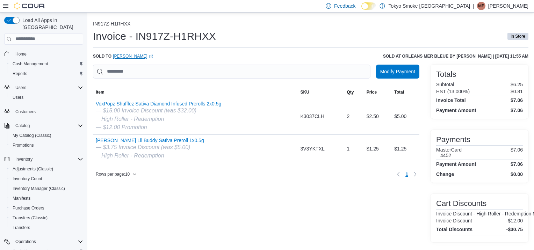
click at [136, 56] on link "[PERSON_NAME] (opens in a new tab or window)" at bounding box center [133, 57] width 40 height 6
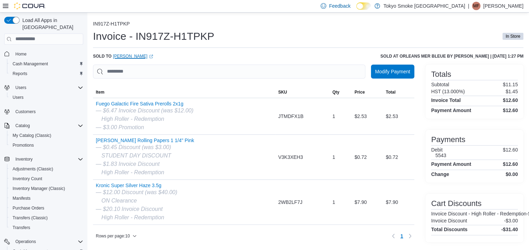
click at [131, 56] on link "[PERSON_NAME] (opens in a new tab or window)" at bounding box center [133, 57] width 40 height 6
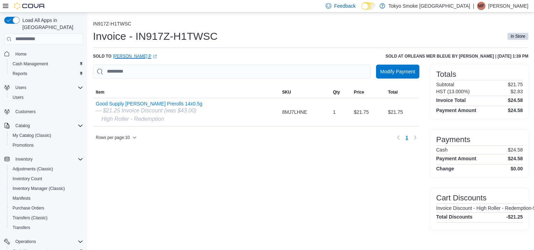
click at [125, 55] on link "[PERSON_NAME] P (opens in a new tab or window)" at bounding box center [135, 57] width 44 height 6
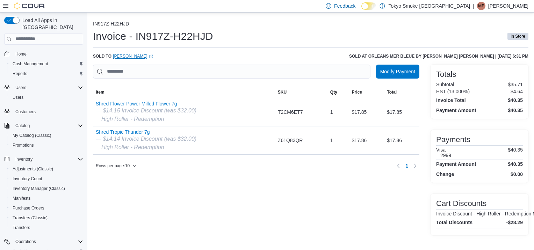
click at [132, 55] on link "Fola Ogun (opens in a new tab or window)" at bounding box center [133, 57] width 40 height 6
click at [125, 55] on link "[PERSON_NAME] (opens in a new tab or window)" at bounding box center [133, 57] width 40 height 6
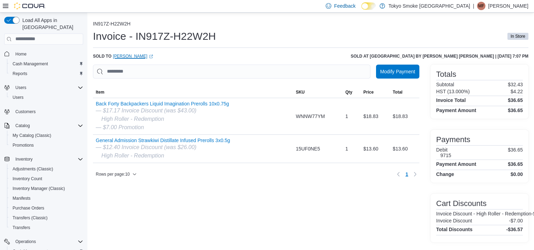
click at [128, 57] on link "Nick Farley (opens in a new tab or window)" at bounding box center [133, 57] width 40 height 6
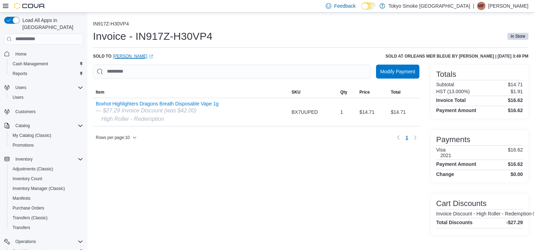
click at [138, 56] on link "[PERSON_NAME] (opens in a new tab or window)" at bounding box center [133, 57] width 40 height 6
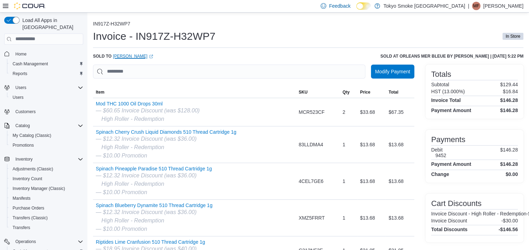
click at [125, 55] on link "[PERSON_NAME] (opens in a new tab or window)" at bounding box center [133, 57] width 40 height 6
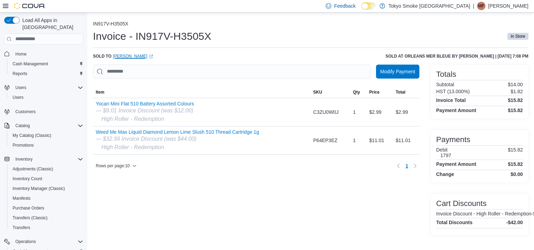
click at [122, 57] on link "Paolo Tan (opens in a new tab or window)" at bounding box center [133, 57] width 40 height 6
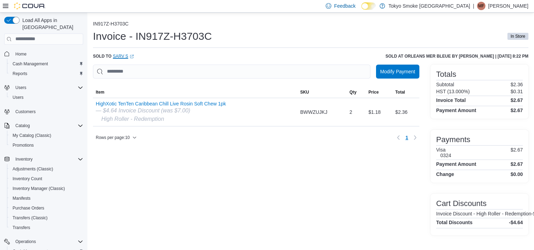
click at [119, 56] on link "Sarv S (opens in a new tab or window)" at bounding box center [123, 57] width 21 height 6
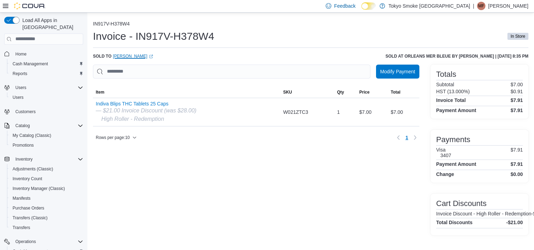
click at [129, 54] on link "Jason Ridout (opens in a new tab or window)" at bounding box center [133, 57] width 40 height 6
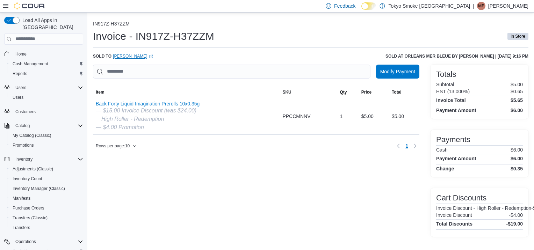
click at [121, 56] on link "[PERSON_NAME] (opens in a new tab or window)" at bounding box center [133, 57] width 40 height 6
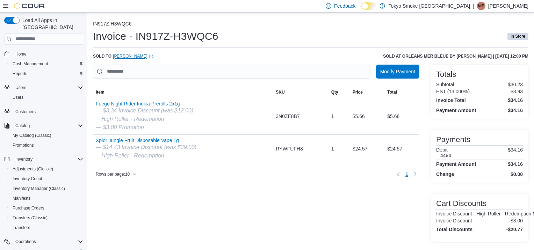
click at [116, 56] on link "Michael M (opens in a new tab or window)" at bounding box center [133, 57] width 40 height 6
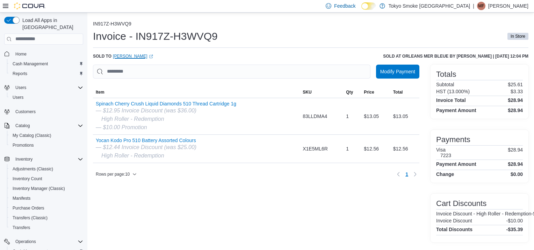
click at [128, 56] on link "[PERSON_NAME] (opens in a new tab or window)" at bounding box center [133, 57] width 40 height 6
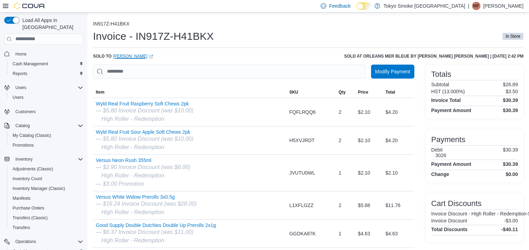
click at [153, 56] on link "[PERSON_NAME] (opens in a new tab or window)" at bounding box center [133, 57] width 40 height 6
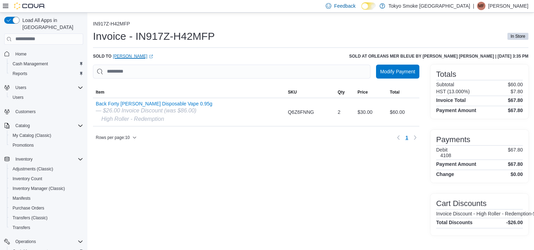
click at [138, 54] on link "Stephen Ruth (opens in a new tab or window)" at bounding box center [133, 57] width 40 height 6
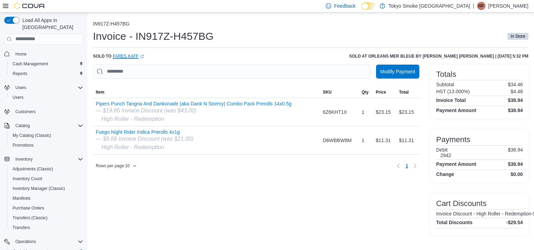
click at [130, 57] on link "Fares Kaff (opens in a new tab or window)" at bounding box center [128, 57] width 31 height 6
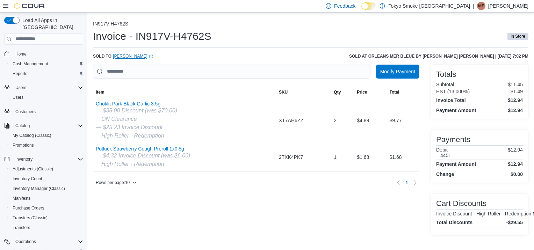
click at [137, 56] on link "[PERSON_NAME] (opens in a new tab or window)" at bounding box center [133, 57] width 40 height 6
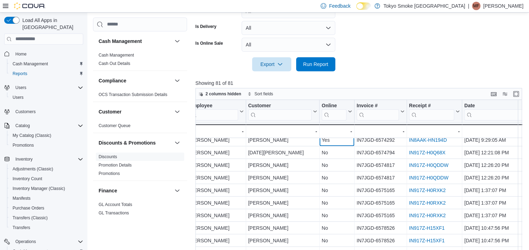
scroll to position [350, 187]
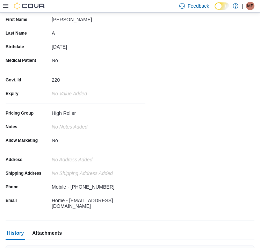
scroll to position [175, 0]
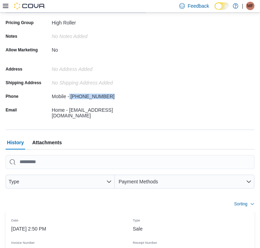
drag, startPoint x: 70, startPoint y: 95, endPoint x: 112, endPoint y: 97, distance: 42.7
click at [112, 97] on div "Mobile - [PHONE_NUMBER]" at bounding box center [99, 95] width 94 height 8
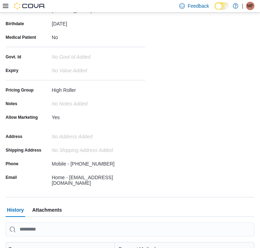
scroll to position [140, 0]
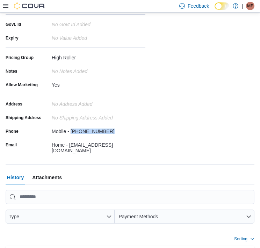
drag, startPoint x: 71, startPoint y: 130, endPoint x: 123, endPoint y: 129, distance: 51.8
click at [123, 129] on div "Mobile - (613) 883-9652" at bounding box center [99, 130] width 94 height 8
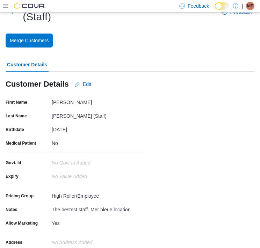
scroll to position [140, 0]
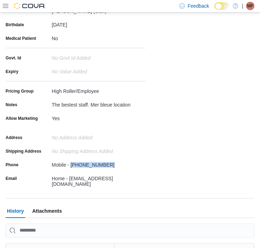
drag, startPoint x: 70, startPoint y: 131, endPoint x: 132, endPoint y: 130, distance: 61.6
click at [132, 159] on div "Mobile - [PHONE_NUMBER]" at bounding box center [99, 163] width 94 height 8
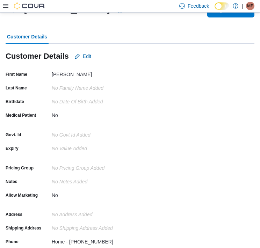
scroll to position [140, 0]
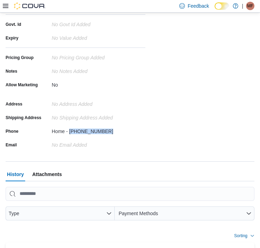
drag, startPoint x: 69, startPoint y: 129, endPoint x: 128, endPoint y: 126, distance: 59.9
click at [128, 126] on div "Home - (613) 324-7120" at bounding box center [99, 130] width 94 height 8
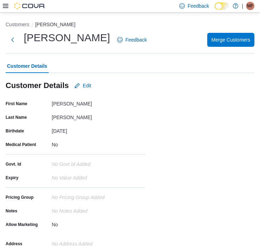
scroll to position [105, 0]
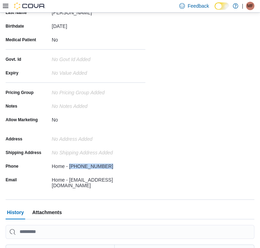
drag, startPoint x: 69, startPoint y: 165, endPoint x: 101, endPoint y: 165, distance: 32.5
click at [101, 165] on div "Home - (613) 867-2345" at bounding box center [83, 165] width 62 height 8
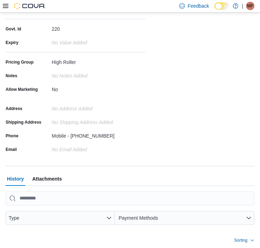
scroll to position [140, 0]
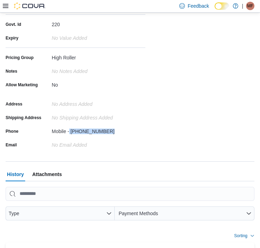
drag, startPoint x: 70, startPoint y: 133, endPoint x: 128, endPoint y: 133, distance: 58.4
click at [128, 133] on div "Mobile - (613) 870-1955" at bounding box center [99, 130] width 94 height 8
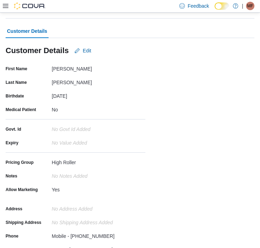
scroll to position [105, 0]
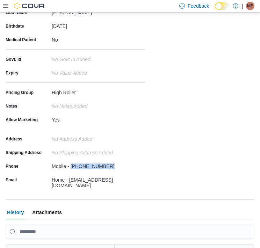
drag, startPoint x: 71, startPoint y: 166, endPoint x: 108, endPoint y: 166, distance: 36.7
click at [108, 166] on div "Mobile - [PHONE_NUMBER]" at bounding box center [99, 165] width 94 height 8
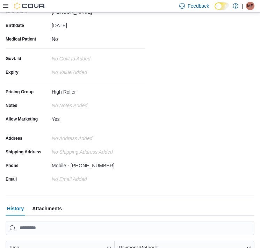
scroll to position [140, 0]
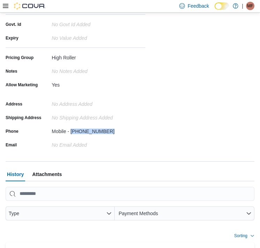
drag, startPoint x: 70, startPoint y: 130, endPoint x: 142, endPoint y: 133, distance: 72.1
click at [142, 133] on div "Mobile - [PHONE_NUMBER]" at bounding box center [99, 130] width 94 height 8
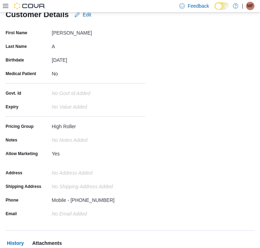
scroll to position [140, 0]
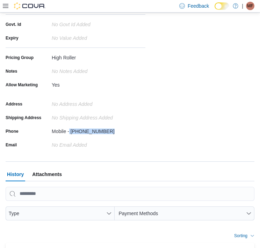
drag, startPoint x: 70, startPoint y: 129, endPoint x: 113, endPoint y: 129, distance: 43.4
click at [113, 129] on div "Mobile - [PHONE_NUMBER]" at bounding box center [99, 130] width 94 height 8
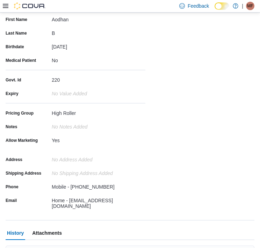
scroll to position [105, 0]
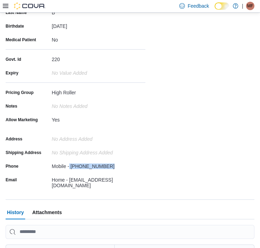
drag, startPoint x: 70, startPoint y: 167, endPoint x: 126, endPoint y: 165, distance: 56.3
click at [126, 165] on div "Mobile - (613) 618-9418" at bounding box center [99, 165] width 94 height 8
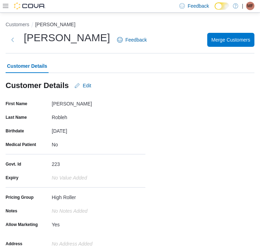
scroll to position [105, 0]
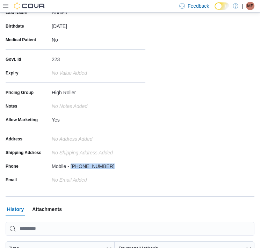
drag, startPoint x: 70, startPoint y: 166, endPoint x: 105, endPoint y: 164, distance: 34.7
click at [105, 164] on div "Mobile - [PHONE_NUMBER]" at bounding box center [99, 165] width 94 height 8
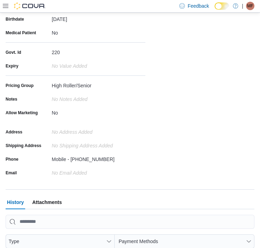
scroll to position [140, 0]
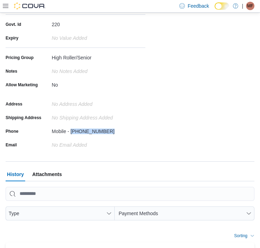
drag, startPoint x: 71, startPoint y: 133, endPoint x: 120, endPoint y: 132, distance: 49.0
click at [120, 132] on div "Mobile - [PHONE_NUMBER]" at bounding box center [99, 130] width 94 height 8
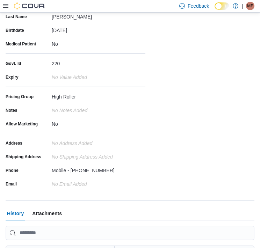
scroll to position [105, 0]
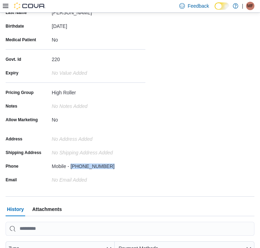
drag, startPoint x: 70, startPoint y: 166, endPoint x: 133, endPoint y: 170, distance: 63.1
click at [133, 170] on div "Mobile - [PHONE_NUMBER]" at bounding box center [99, 166] width 94 height 11
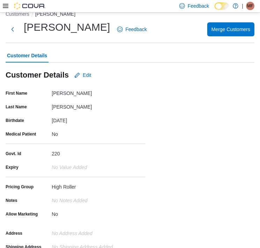
scroll to position [0, 0]
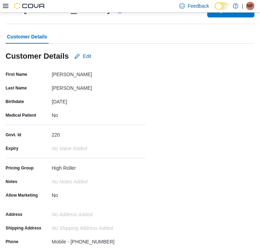
scroll to position [70, 0]
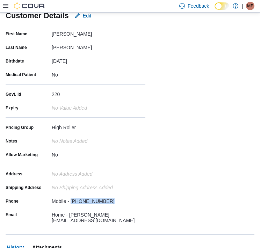
drag, startPoint x: 70, startPoint y: 200, endPoint x: 112, endPoint y: 200, distance: 42.3
click at [112, 200] on div "Mobile - (613) 295-6387" at bounding box center [99, 200] width 94 height 8
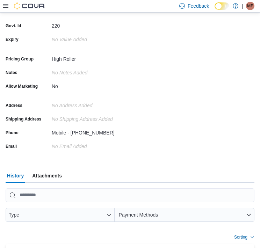
scroll to position [140, 0]
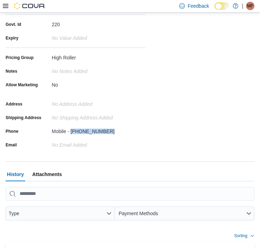
drag, startPoint x: 70, startPoint y: 130, endPoint x: 119, endPoint y: 130, distance: 49.0
click at [119, 130] on div "Mobile - (613) 327-2231" at bounding box center [99, 130] width 94 height 8
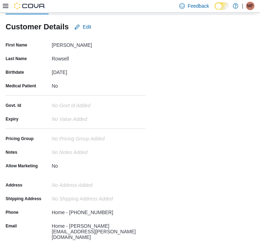
scroll to position [140, 0]
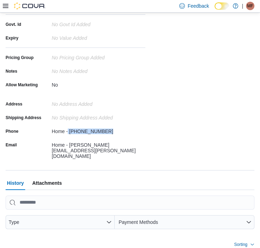
drag, startPoint x: 68, startPoint y: 132, endPoint x: 114, endPoint y: 128, distance: 46.3
click at [114, 128] on div "Home - (613) 322-0518" at bounding box center [99, 130] width 94 height 8
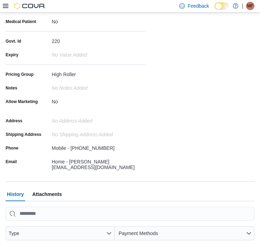
scroll to position [140, 0]
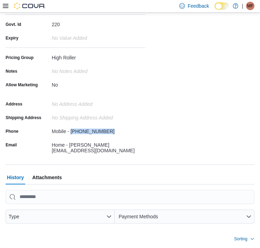
drag, startPoint x: 70, startPoint y: 132, endPoint x: 151, endPoint y: 134, distance: 80.8
click at [151, 134] on div "Address No Address added Shipping Address No Shipping Address added Phone Mobil…" at bounding box center [130, 126] width 249 height 55
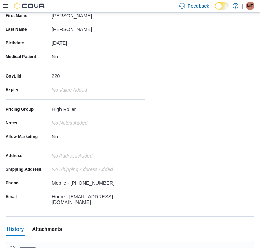
scroll to position [140, 0]
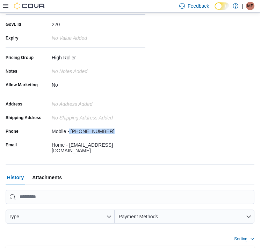
drag, startPoint x: 70, startPoint y: 131, endPoint x: 132, endPoint y: 133, distance: 61.9
click at [132, 133] on div "Mobile - (613) 614-8993" at bounding box center [99, 130] width 94 height 8
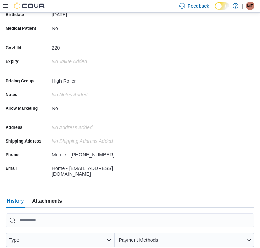
scroll to position [140, 0]
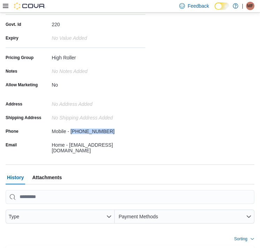
drag, startPoint x: 70, startPoint y: 133, endPoint x: 108, endPoint y: 133, distance: 37.8
click at [108, 133] on div "Mobile - (613) 883-4034" at bounding box center [99, 130] width 94 height 8
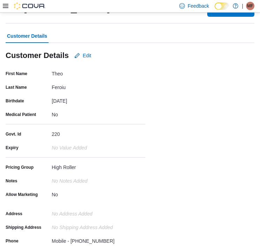
scroll to position [140, 0]
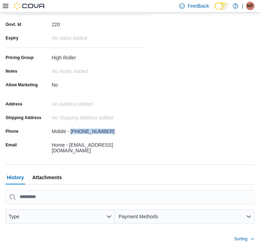
drag, startPoint x: 70, startPoint y: 129, endPoint x: 112, endPoint y: 131, distance: 42.0
click at [112, 131] on div "Mobile - [PHONE_NUMBER]" at bounding box center [99, 130] width 94 height 8
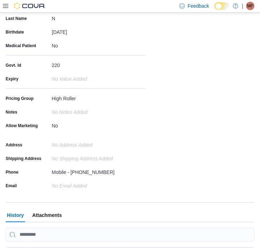
scroll to position [105, 0]
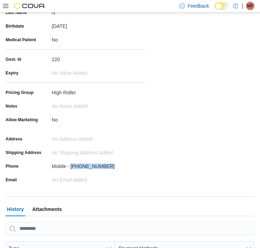
drag, startPoint x: 71, startPoint y: 168, endPoint x: 114, endPoint y: 170, distance: 43.4
click at [114, 170] on div "Mobile - [PHONE_NUMBER]" at bounding box center [99, 166] width 94 height 11
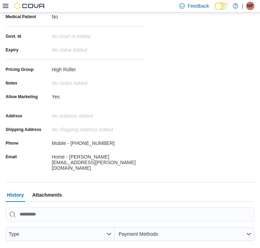
scroll to position [140, 0]
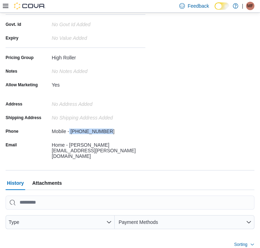
drag, startPoint x: 69, startPoint y: 132, endPoint x: 102, endPoint y: 132, distance: 32.9
click at [102, 132] on div "Mobile - (613) 581-5886" at bounding box center [83, 130] width 63 height 8
drag, startPoint x: 102, startPoint y: 132, endPoint x: 90, endPoint y: 132, distance: 12.6
click at [90, 132] on div "Mobile - (613) 581-5886" at bounding box center [83, 130] width 63 height 8
click at [71, 130] on div "Mobile - (613) 581-5886" at bounding box center [83, 130] width 63 height 8
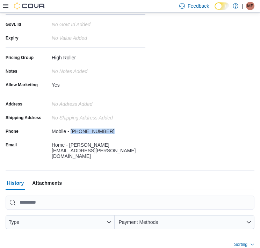
drag, startPoint x: 70, startPoint y: 132, endPoint x: 105, endPoint y: 131, distance: 35.0
click at [105, 131] on div "Mobile - (613) 581-5886" at bounding box center [99, 130] width 94 height 8
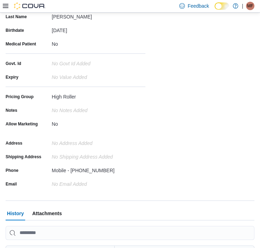
scroll to position [105, 0]
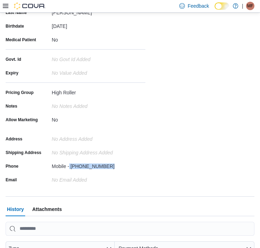
drag, startPoint x: 70, startPoint y: 165, endPoint x: 120, endPoint y: 165, distance: 50.7
click at [120, 165] on div "Mobile - (613) 223-3206" at bounding box center [99, 165] width 94 height 8
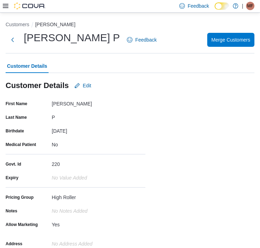
scroll to position [105, 0]
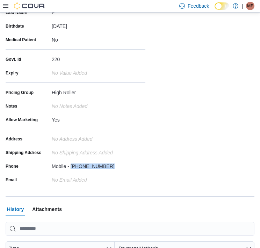
drag, startPoint x: 71, startPoint y: 165, endPoint x: 119, endPoint y: 167, distance: 48.3
click at [119, 167] on div "Mobile - [PHONE_NUMBER]" at bounding box center [99, 165] width 94 height 8
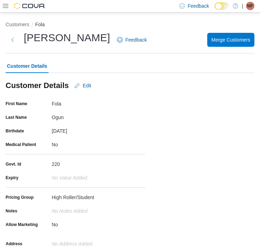
scroll to position [105, 0]
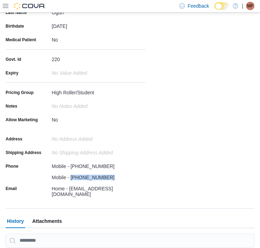
drag, startPoint x: 70, startPoint y: 175, endPoint x: 112, endPoint y: 175, distance: 41.6
click at [112, 175] on div "Mobile - [PHONE_NUMBER]" at bounding box center [99, 176] width 94 height 8
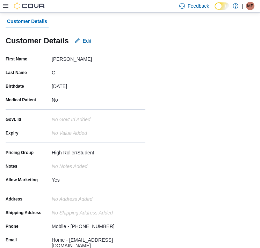
scroll to position [140, 0]
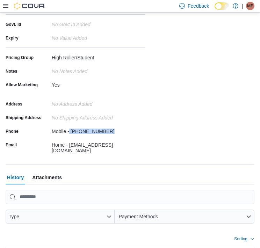
drag, startPoint x: 70, startPoint y: 130, endPoint x: 117, endPoint y: 130, distance: 47.6
click at [117, 130] on div "Mobile - (613) 513-9519" at bounding box center [99, 130] width 94 height 8
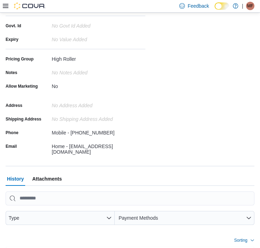
scroll to position [140, 0]
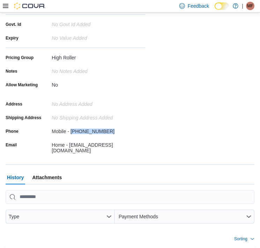
drag, startPoint x: 70, startPoint y: 131, endPoint x: 116, endPoint y: 131, distance: 45.8
click at [116, 131] on div "Mobile - [PHONE_NUMBER]" at bounding box center [99, 130] width 94 height 8
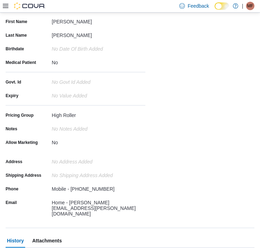
scroll to position [105, 0]
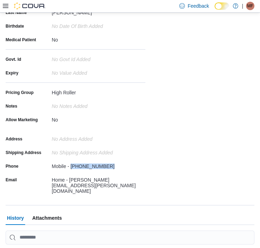
drag, startPoint x: 70, startPoint y: 166, endPoint x: 114, endPoint y: 164, distance: 43.8
click at [114, 164] on div "Mobile - (613) 222-5035" at bounding box center [99, 165] width 94 height 8
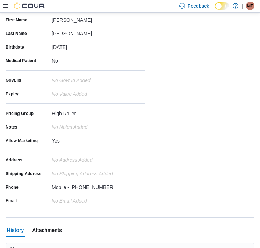
scroll to position [140, 0]
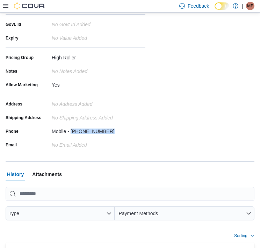
drag, startPoint x: 70, startPoint y: 132, endPoint x: 108, endPoint y: 132, distance: 37.8
click at [108, 132] on div "Mobile - [PHONE_NUMBER]" at bounding box center [99, 130] width 94 height 8
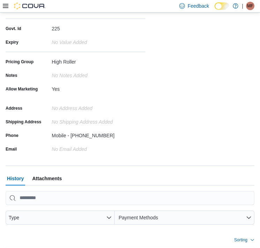
scroll to position [140, 0]
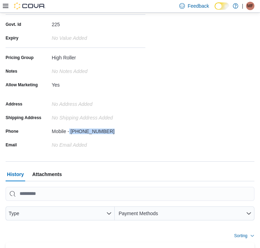
drag, startPoint x: 69, startPoint y: 129, endPoint x: 105, endPoint y: 129, distance: 35.7
click at [105, 129] on div "Mobile - (613) 410-1274" at bounding box center [99, 130] width 94 height 8
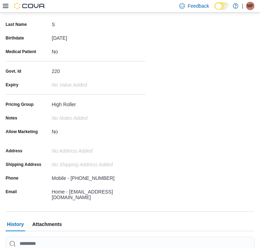
scroll to position [105, 0]
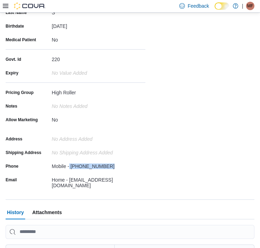
drag, startPoint x: 69, startPoint y: 165, endPoint x: 117, endPoint y: 161, distance: 47.8
click at [117, 161] on div "Mobile - (705) 808-0054" at bounding box center [99, 165] width 94 height 8
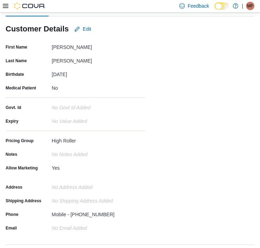
scroll to position [105, 0]
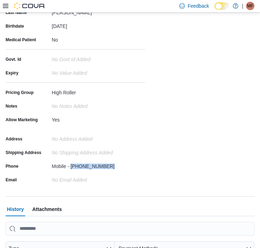
drag, startPoint x: 71, startPoint y: 166, endPoint x: 107, endPoint y: 167, distance: 35.3
click at [107, 167] on div "Mobile - (613) 897-3444" at bounding box center [99, 165] width 94 height 8
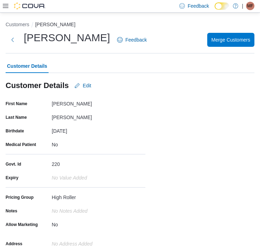
scroll to position [175, 0]
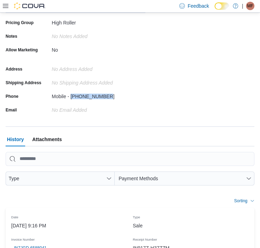
drag, startPoint x: 71, startPoint y: 94, endPoint x: 108, endPoint y: 94, distance: 37.4
click at [108, 94] on div "Mobile - [PHONE_NUMBER]" at bounding box center [99, 95] width 94 height 8
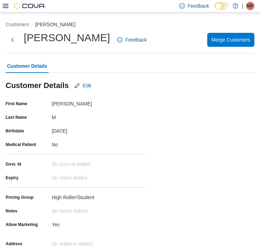
scroll to position [140, 0]
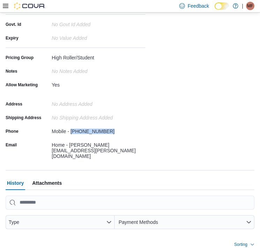
drag, startPoint x: 71, startPoint y: 132, endPoint x: 115, endPoint y: 134, distance: 43.8
click at [115, 134] on div "Mobile - [PHONE_NUMBER]" at bounding box center [99, 130] width 94 height 8
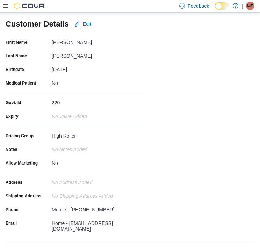
scroll to position [175, 0]
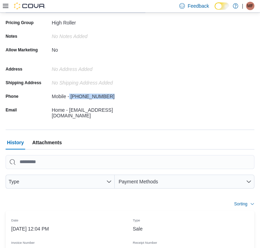
drag, startPoint x: 69, startPoint y: 97, endPoint x: 111, endPoint y: 98, distance: 41.3
click at [111, 98] on div "Mobile - (613) 293-5140" at bounding box center [99, 95] width 94 height 8
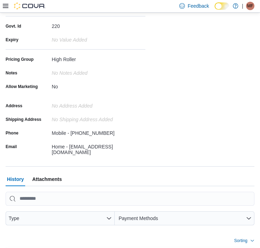
scroll to position [140, 0]
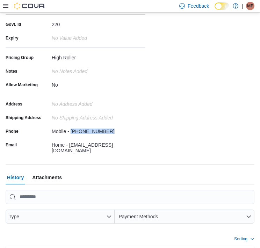
drag, startPoint x: 71, startPoint y: 130, endPoint x: 116, endPoint y: 132, distance: 45.2
click at [116, 132] on div "Mobile - (613) 227-9972" at bounding box center [99, 130] width 94 height 8
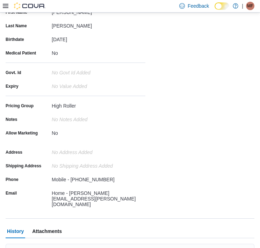
scroll to position [140, 0]
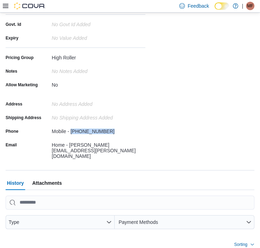
drag, startPoint x: 71, startPoint y: 130, endPoint x: 115, endPoint y: 130, distance: 44.4
click at [115, 130] on div "Mobile - (613) 882-7020" at bounding box center [99, 130] width 94 height 8
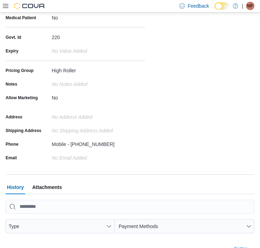
scroll to position [140, 0]
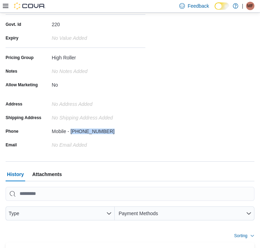
drag, startPoint x: 70, startPoint y: 133, endPoint x: 104, endPoint y: 131, distance: 34.0
click at [104, 131] on div "Mobile - [PHONE_NUMBER]" at bounding box center [99, 130] width 94 height 8
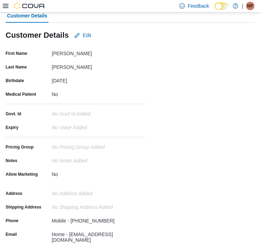
scroll to position [140, 0]
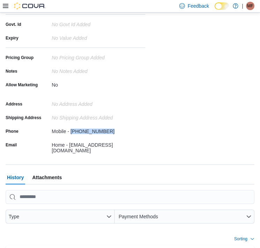
drag, startPoint x: 70, startPoint y: 129, endPoint x: 115, endPoint y: 130, distance: 44.4
click at [115, 130] on div "Mobile - (613) 355-0306" at bounding box center [99, 130] width 94 height 8
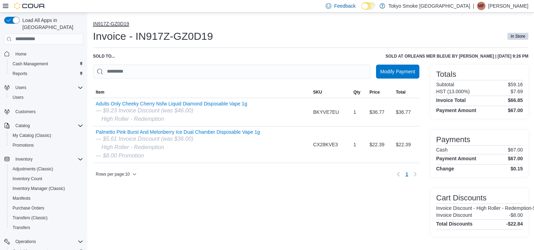
click at [106, 22] on button "IN917Z-GZ0D19" at bounding box center [111, 24] width 36 height 6
click at [206, 21] on ol "IN917Z-GZ0D19" at bounding box center [311, 24] width 436 height 7
click at [20, 51] on span "Home" at bounding box center [20, 54] width 11 height 6
